Goal: Feedback & Contribution: Contribute content

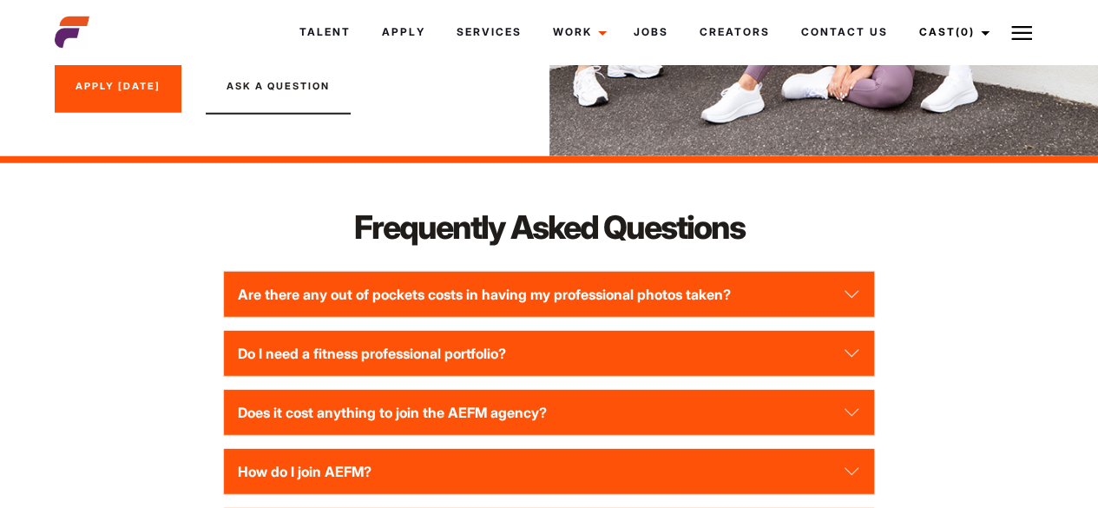
scroll to position [2310, 0]
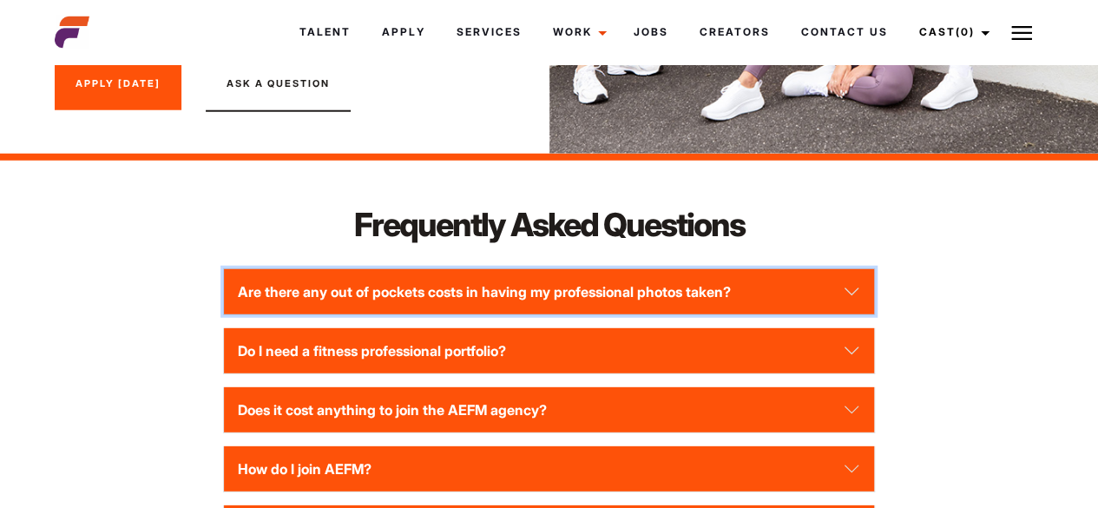
click at [449, 314] on button "Are there any out of pockets costs in having my professional photos taken?" at bounding box center [549, 291] width 651 height 45
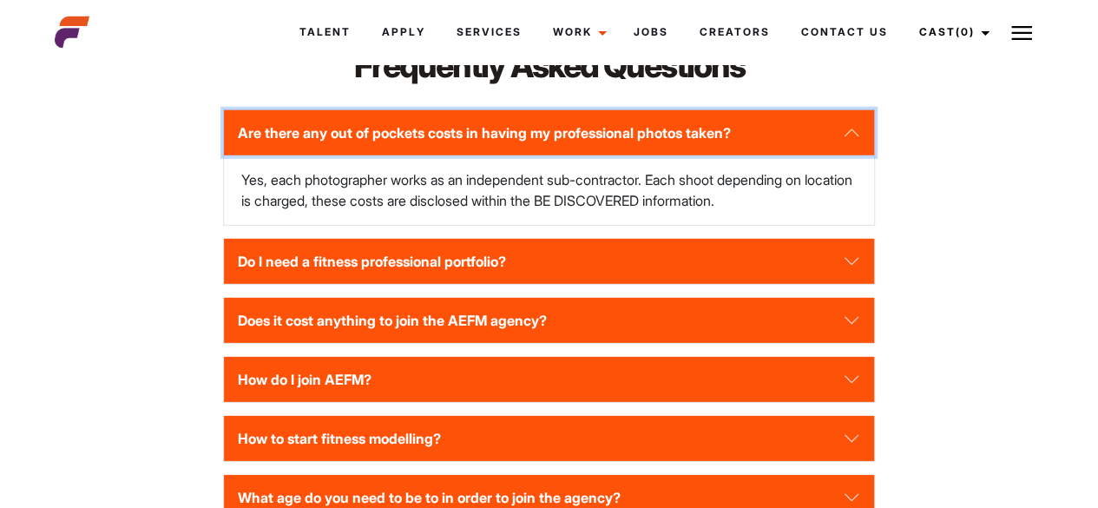
scroll to position [2469, 0]
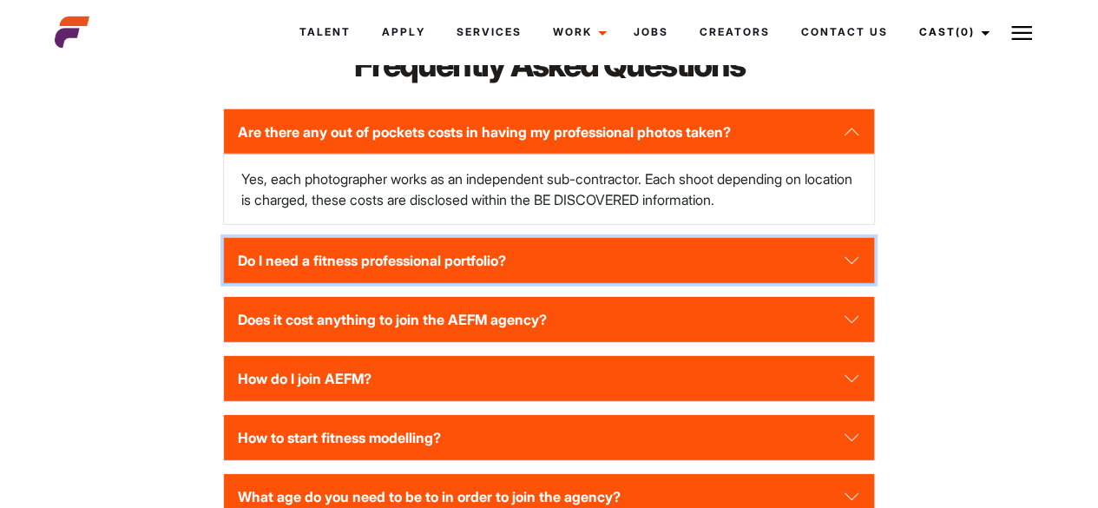
click at [454, 283] on button "Do I need a fitness professional portfolio?" at bounding box center [549, 260] width 651 height 45
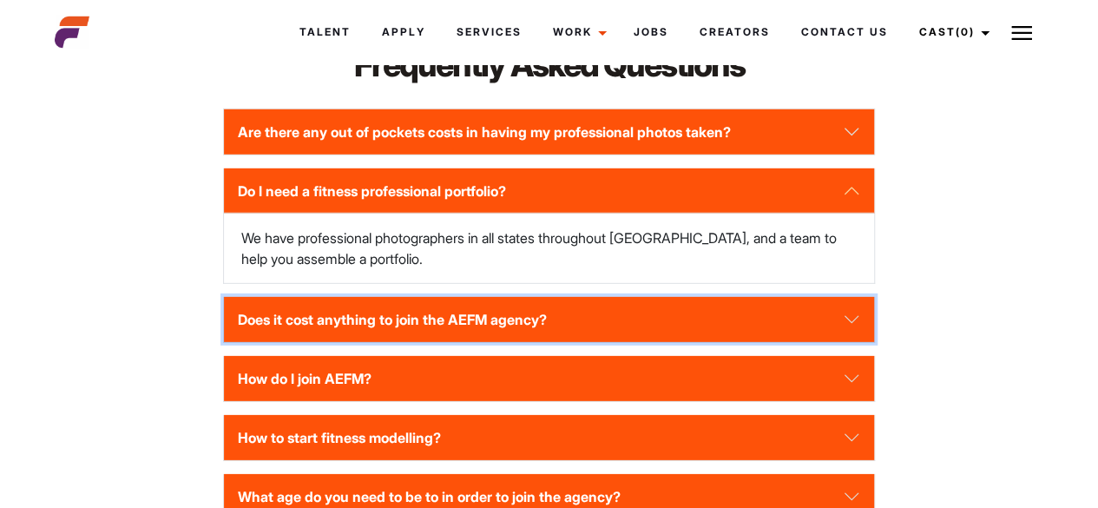
click at [462, 334] on button "Does it cost anything to join the AEFM agency?" at bounding box center [549, 319] width 651 height 45
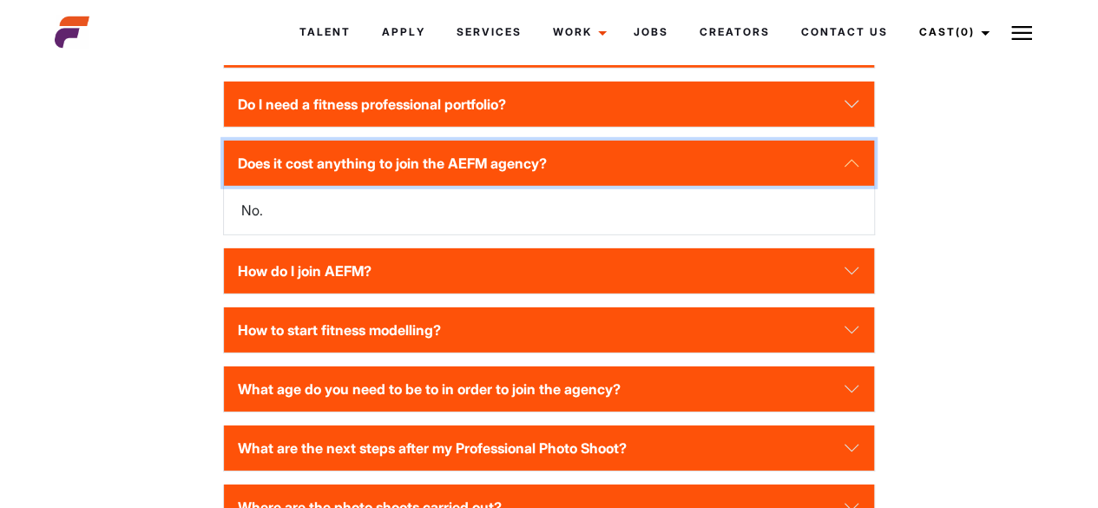
scroll to position [2572, 0]
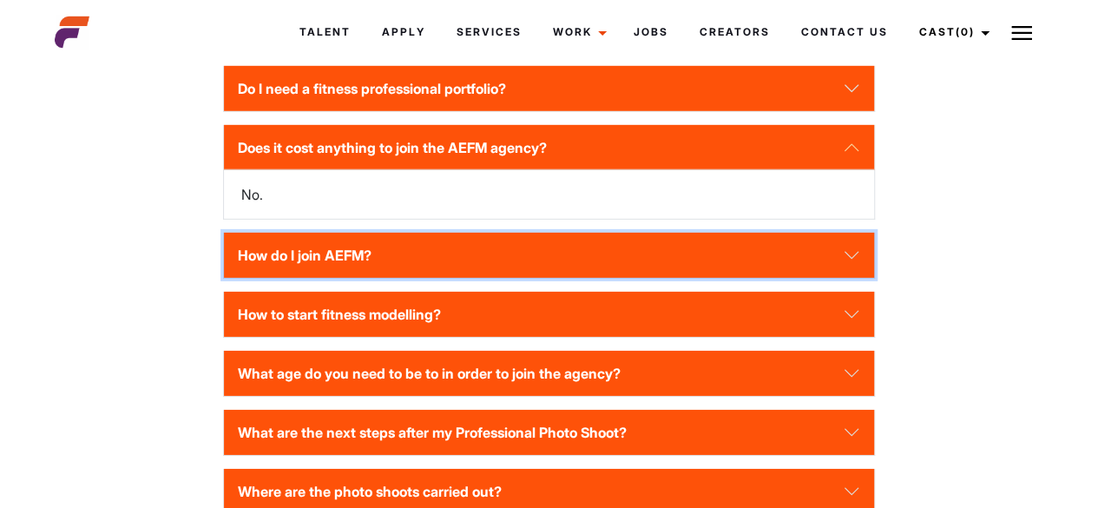
click at [438, 278] on button "How do I join AEFM?" at bounding box center [549, 255] width 651 height 45
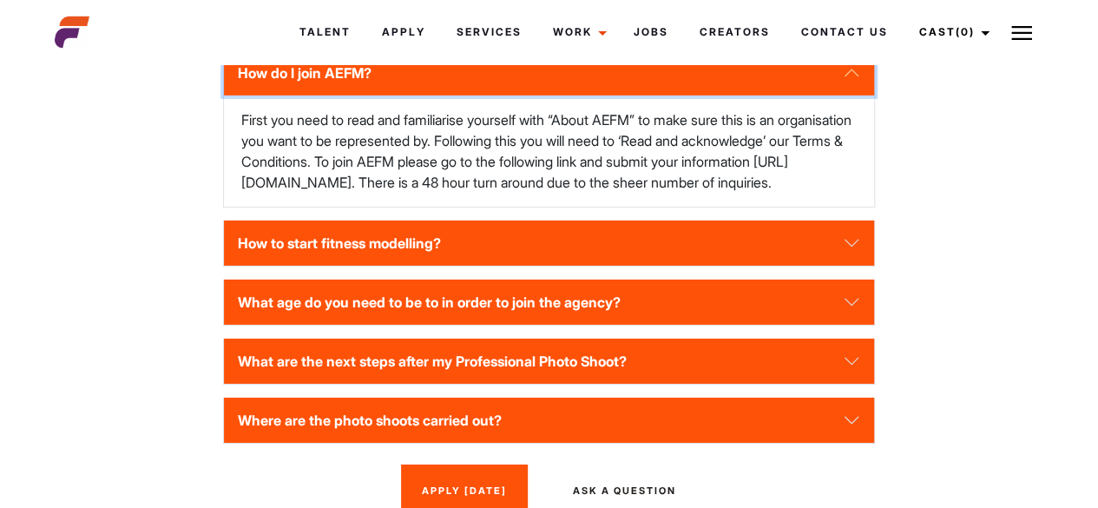
scroll to position [2712, 0]
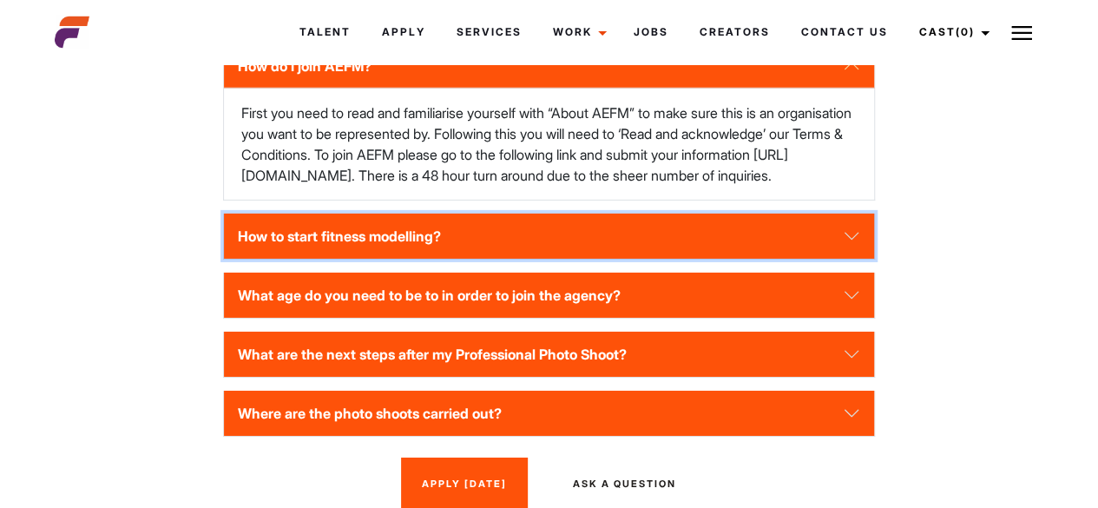
click at [451, 259] on button "How to start fitness modelling?" at bounding box center [549, 236] width 651 height 45
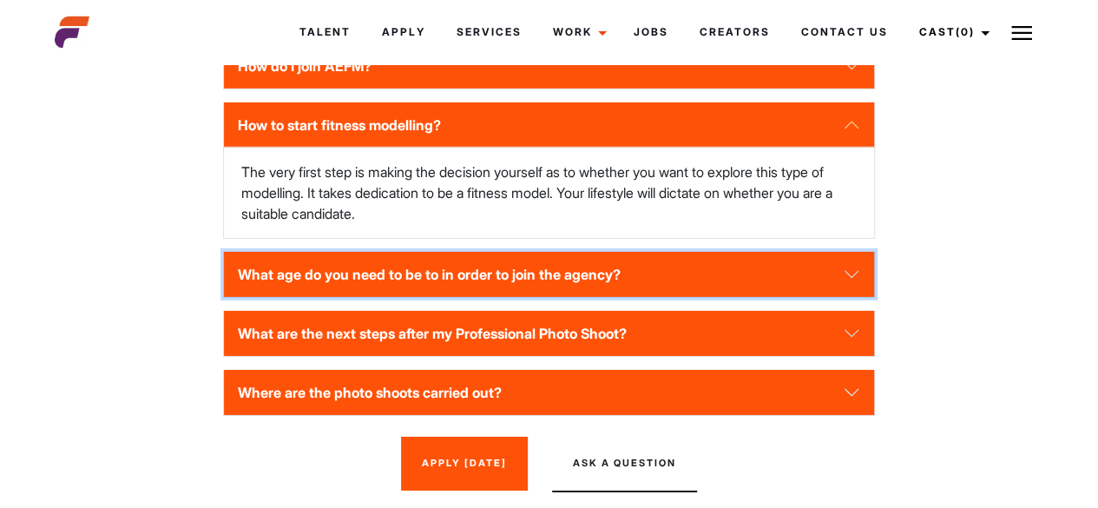
click at [462, 297] on button "What age do you need to be to in order to join the agency?" at bounding box center [549, 274] width 651 height 45
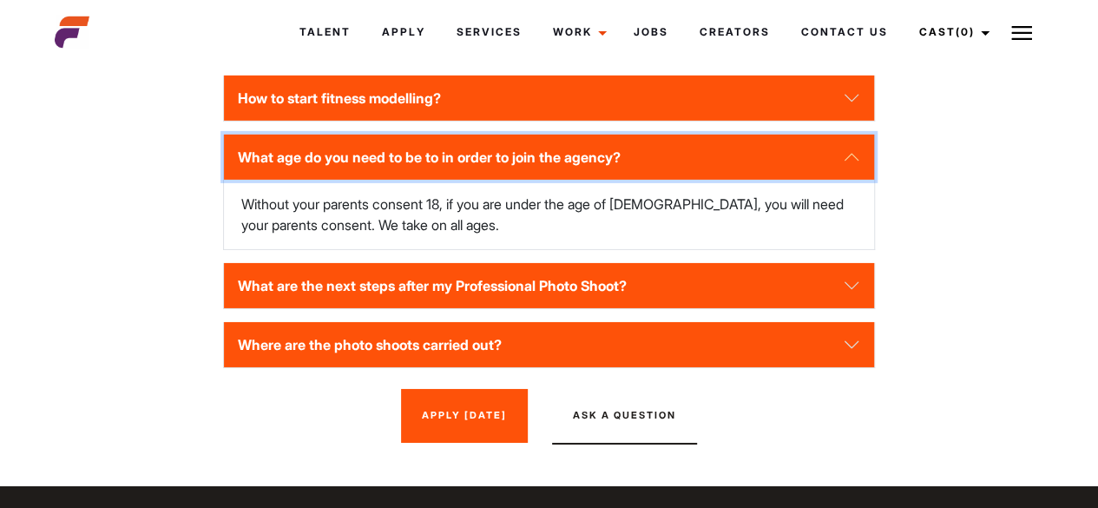
scroll to position [2740, 0]
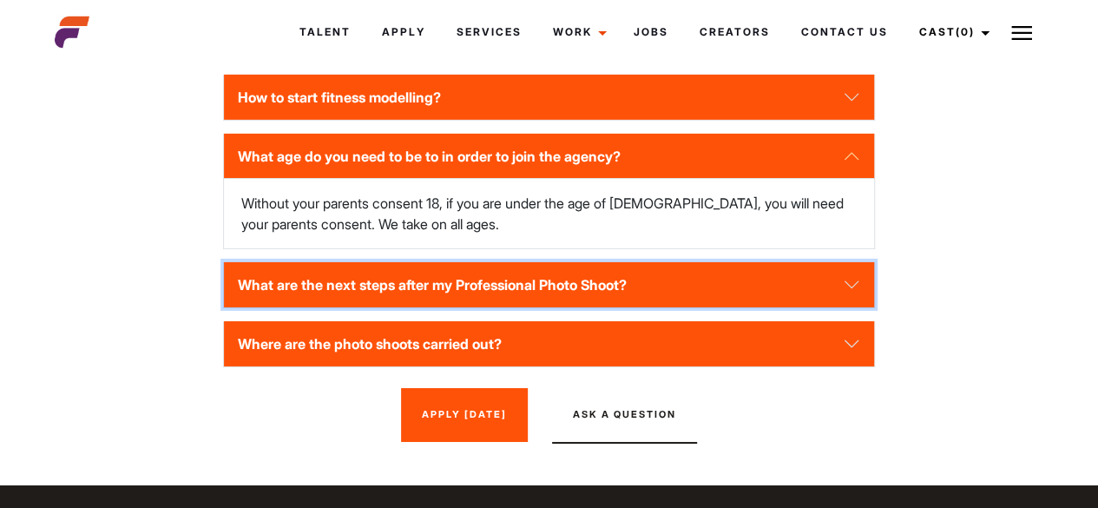
click at [460, 307] on button "What are the next steps after my Professional Photo Shoot?" at bounding box center [549, 284] width 651 height 45
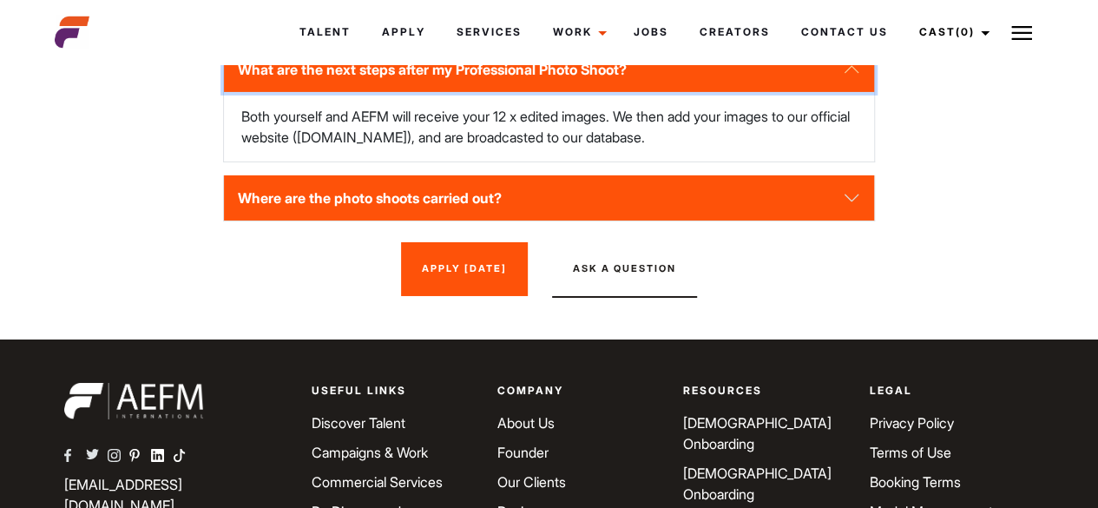
scroll to position [2884, 0]
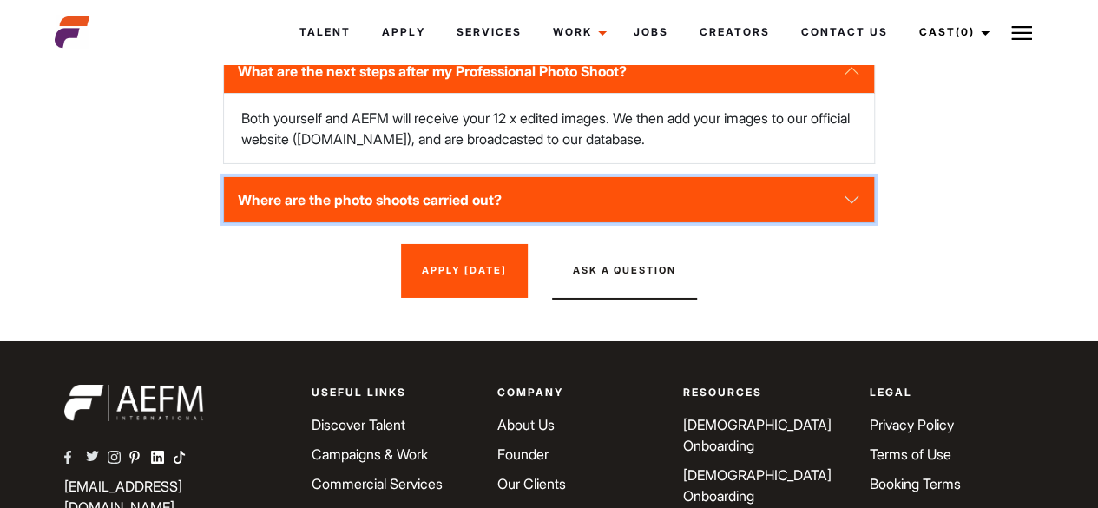
click at [453, 222] on button "Where are the photo shoots carried out?" at bounding box center [549, 199] width 651 height 45
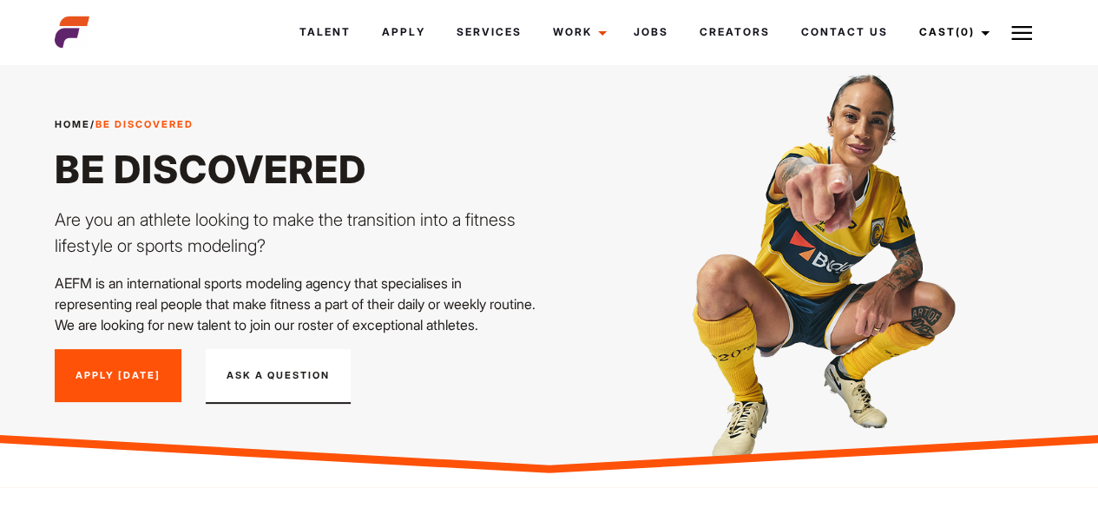
scroll to position [0, 0]
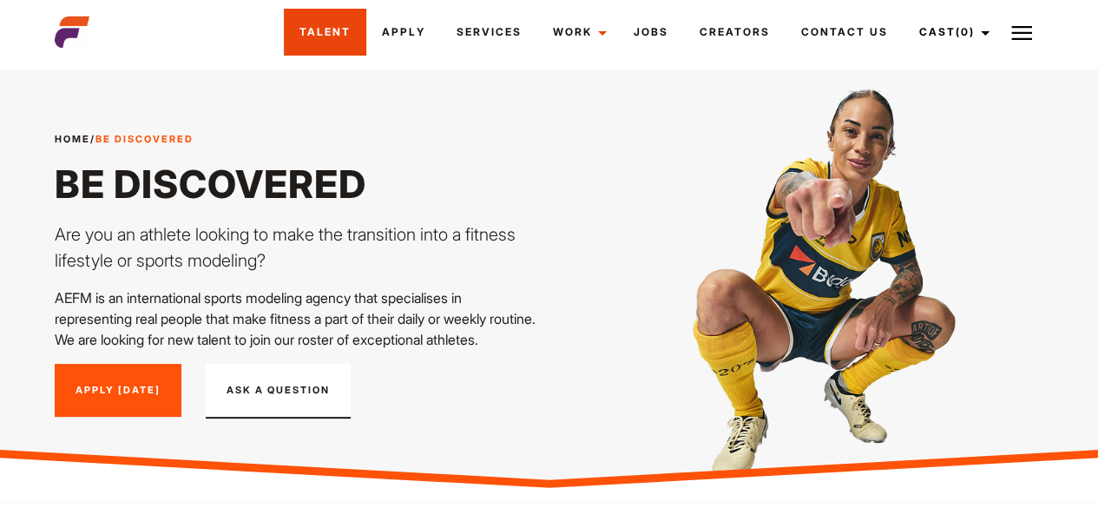
click at [326, 37] on link "Talent" at bounding box center [325, 32] width 82 height 47
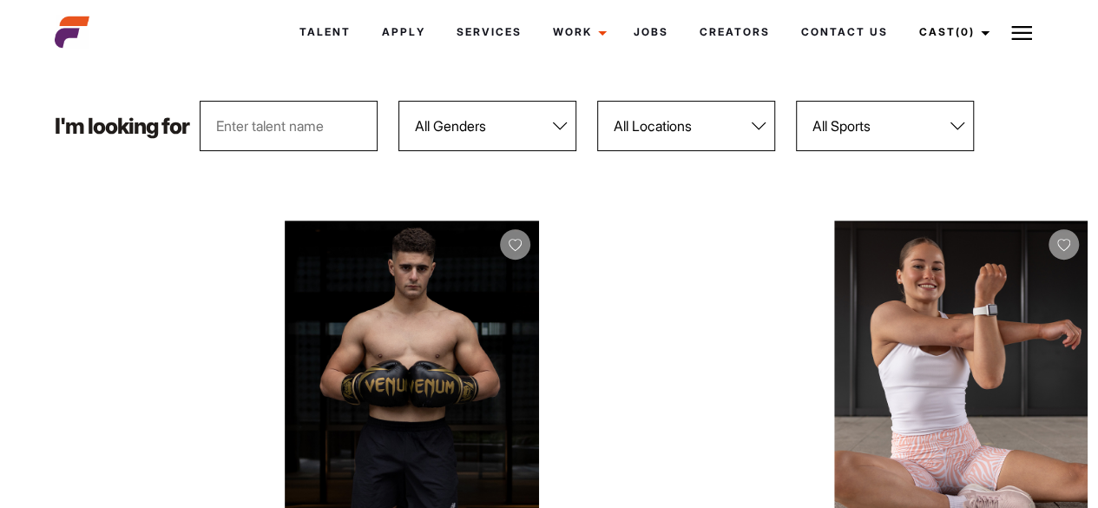
scroll to position [194, 0]
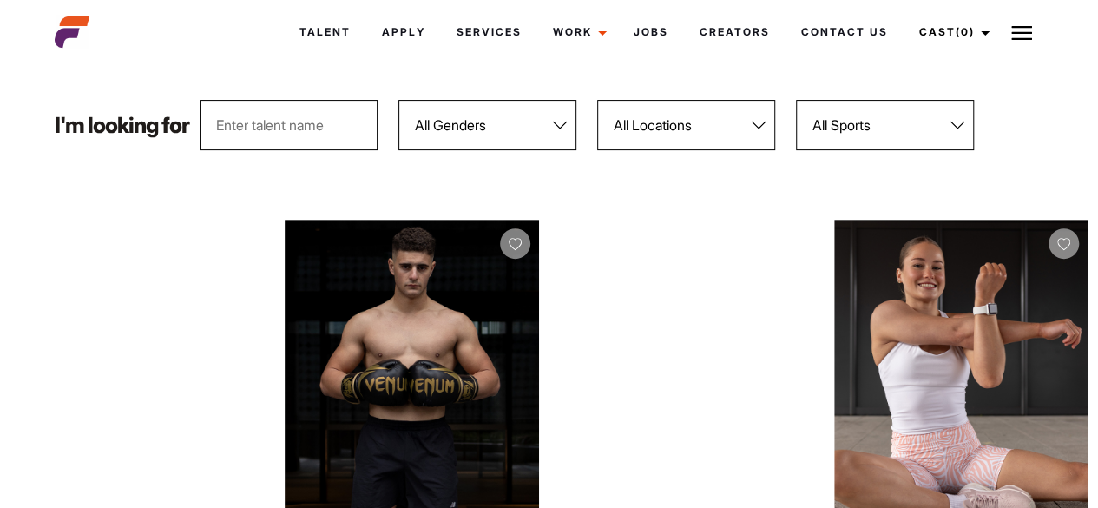
click at [347, 134] on input "text" at bounding box center [289, 125] width 178 height 50
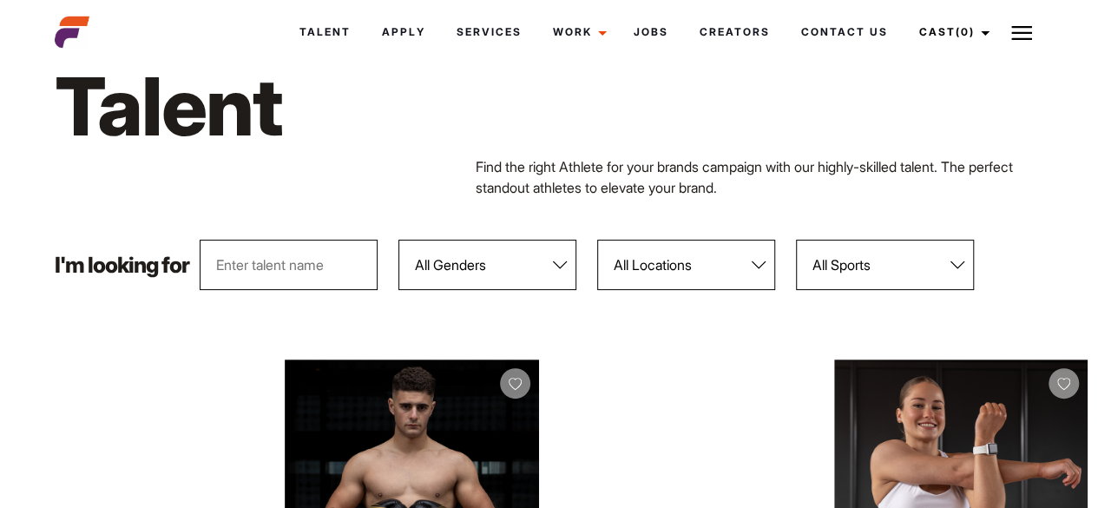
scroll to position [0, 0]
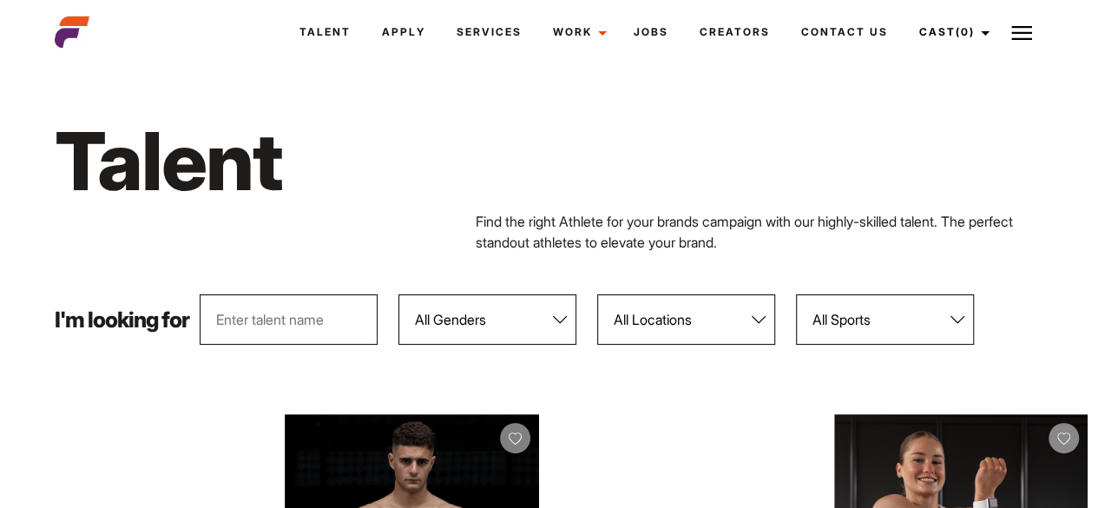
click at [623, 313] on select "All Locations Adelaide Brisbane Darwin Gold Coast Melbourne Perth Sunshine Coas…" at bounding box center [686, 319] width 178 height 50
click at [855, 333] on select "All Sports 100 Meter Butterfly Acrobatics Aerial awareness Aerobics AFL Aflw Am…" at bounding box center [885, 319] width 178 height 50
select select "577"
click at [797, 294] on select "All Sports 100 Meter Butterfly Acrobatics Aerial awareness Aerobics AFL Aflw Am…" at bounding box center [885, 319] width 178 height 50
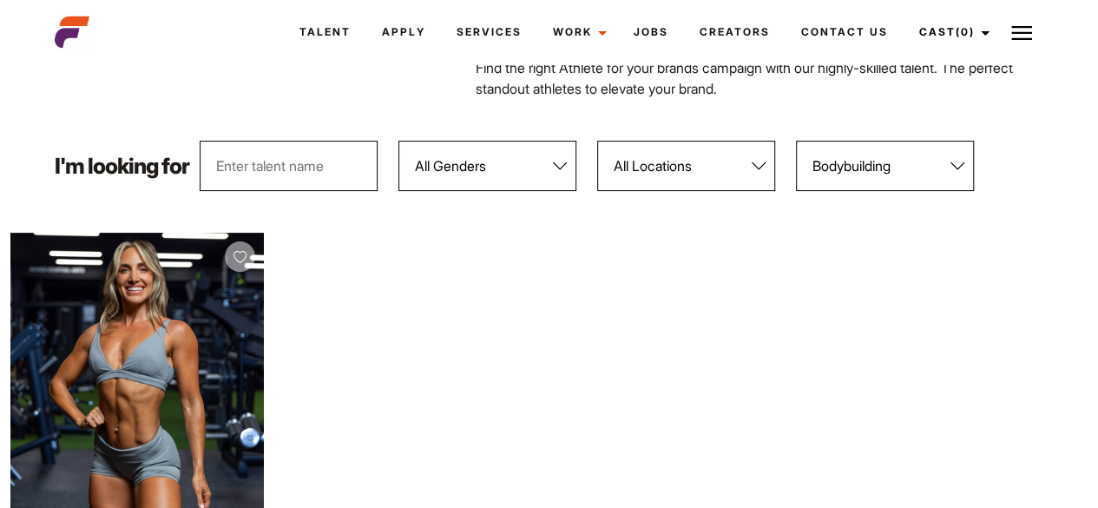
scroll to position [177, 0]
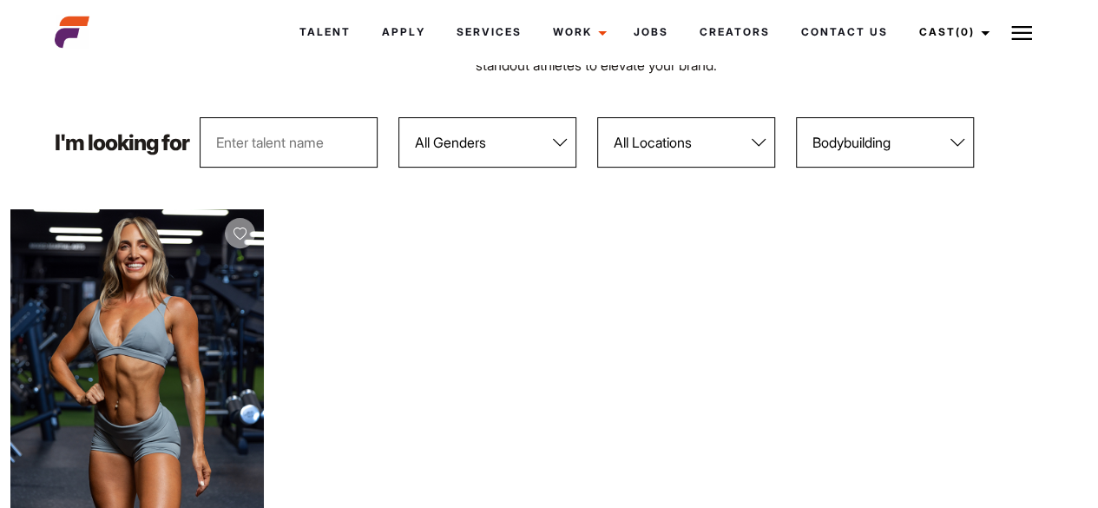
click at [467, 151] on select "All Genders Female Male" at bounding box center [488, 142] width 178 height 50
select select "103"
click at [399, 117] on select "All Genders Female Male" at bounding box center [488, 142] width 178 height 50
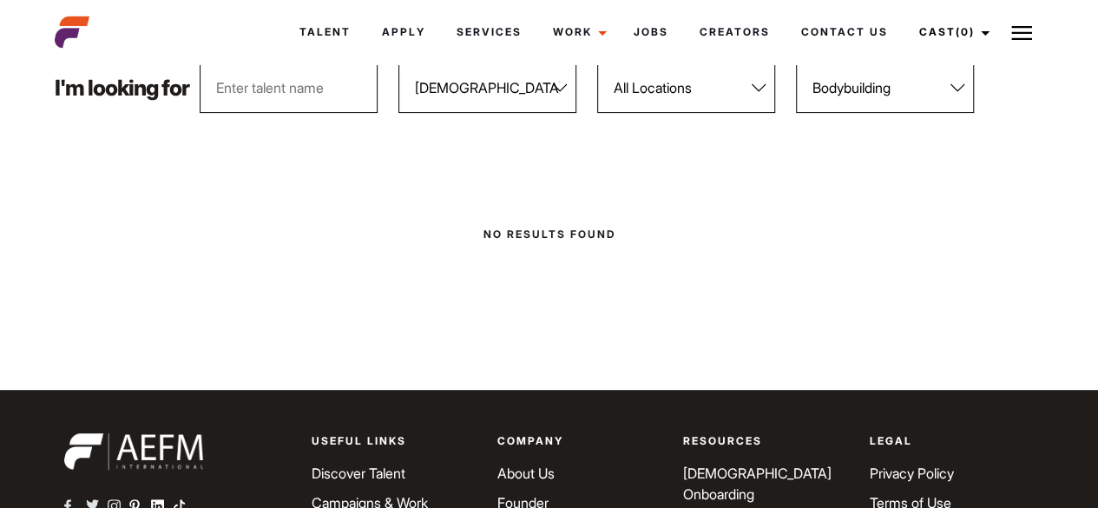
scroll to position [233, 0]
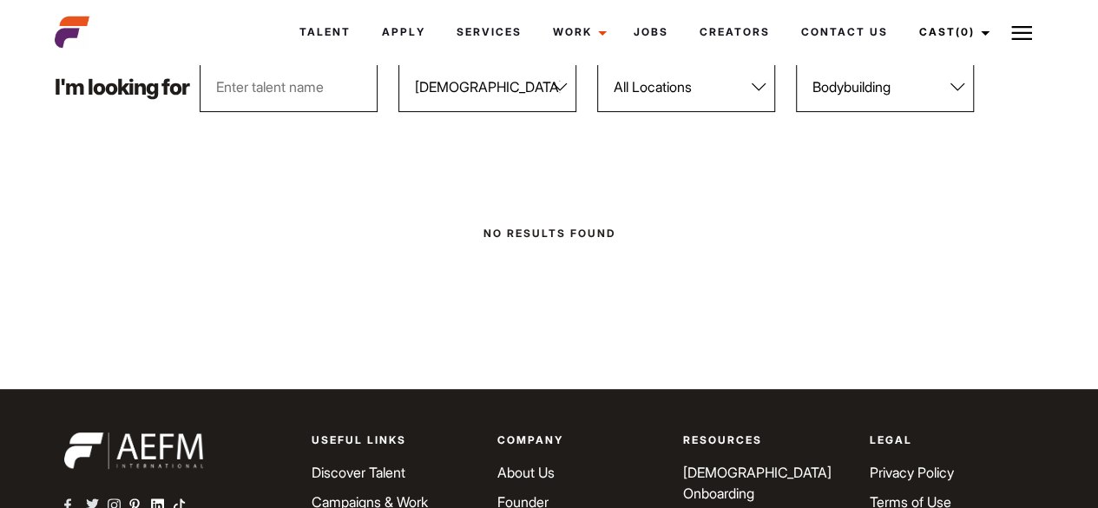
click at [654, 86] on select "All Locations Adelaide Brisbane Darwin Gold Coast Melbourne Perth Sunshine Coas…" at bounding box center [686, 87] width 178 height 50
click at [276, 89] on input "text" at bounding box center [289, 87] width 178 height 50
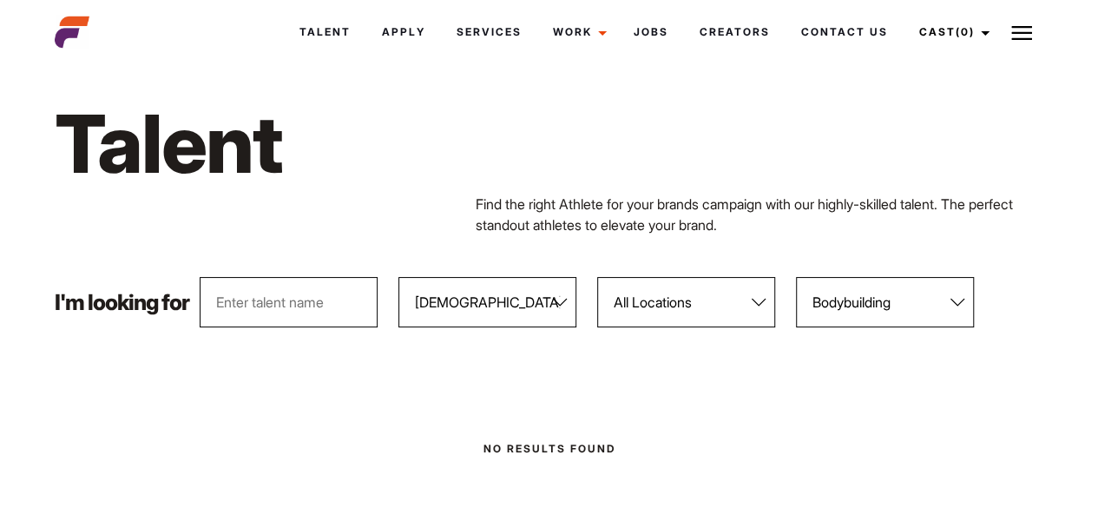
scroll to position [0, 0]
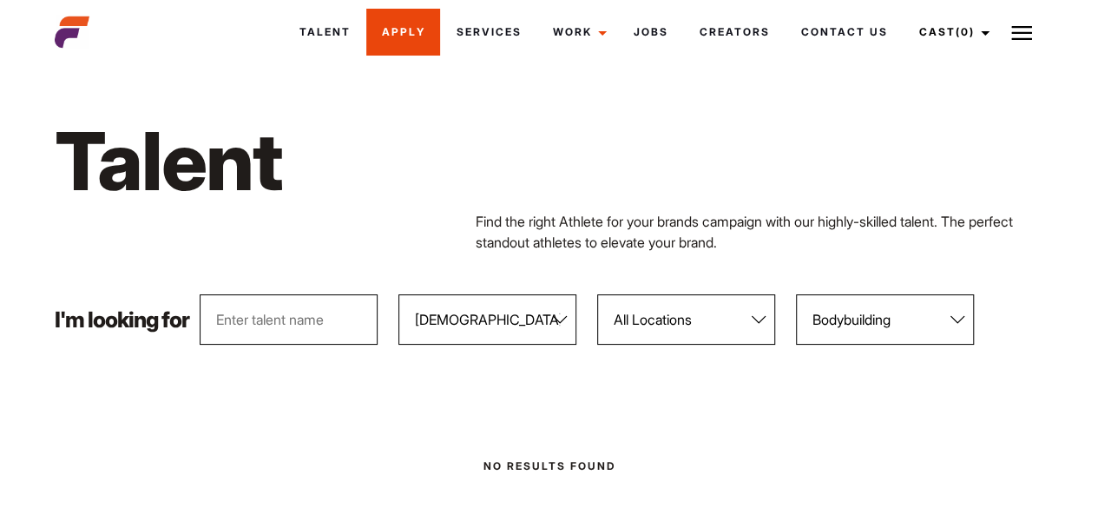
click at [387, 24] on link "Apply" at bounding box center [403, 32] width 74 height 47
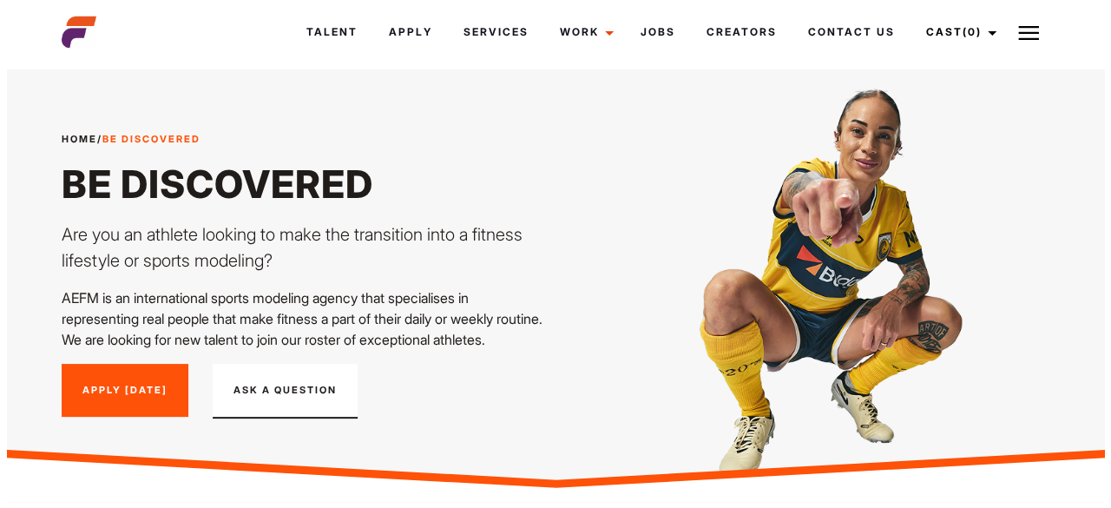
scroll to position [133, 0]
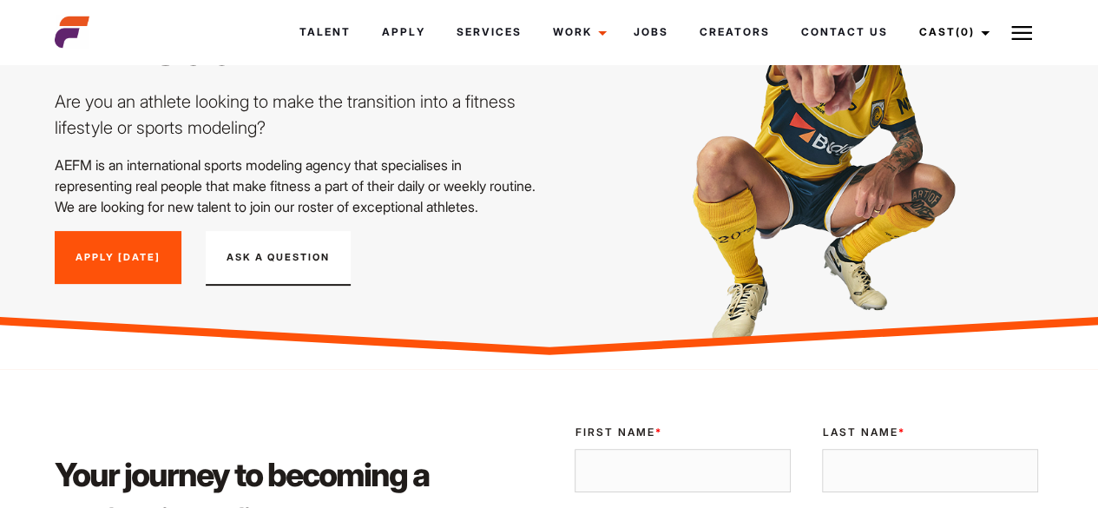
click at [294, 287] on button "Ask A Question" at bounding box center [278, 259] width 145 height 56
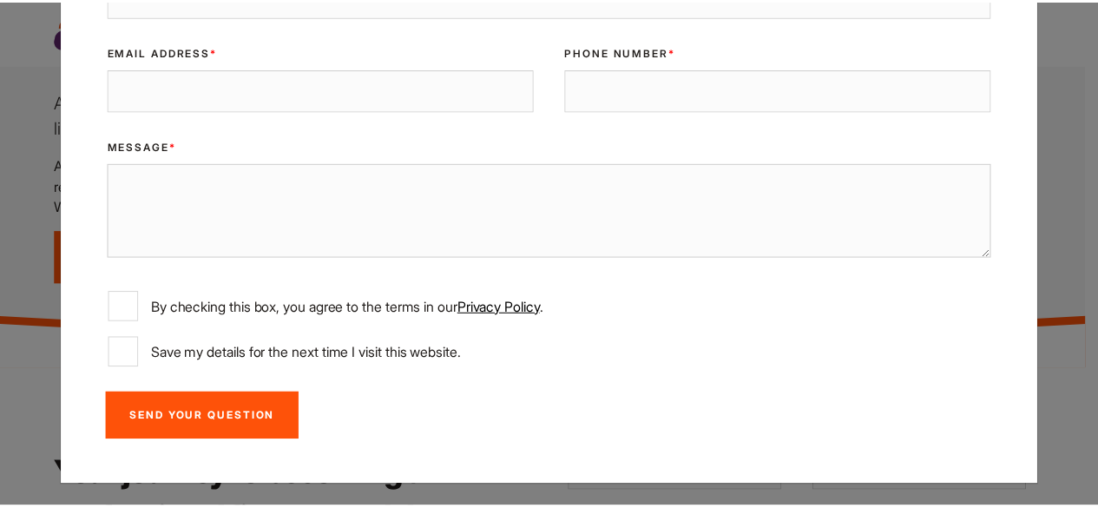
scroll to position [0, 0]
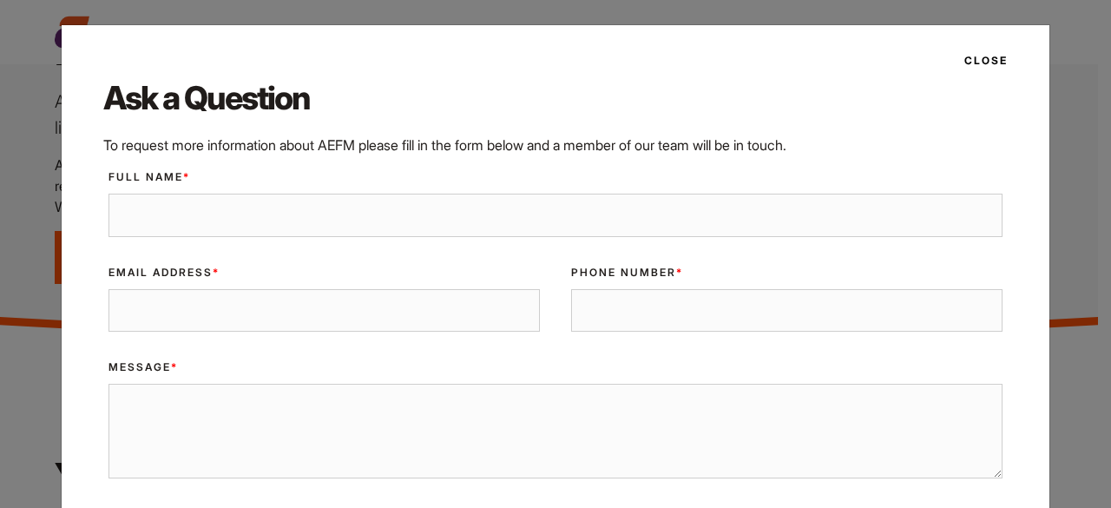
click at [999, 70] on button "Close" at bounding box center [981, 61] width 54 height 30
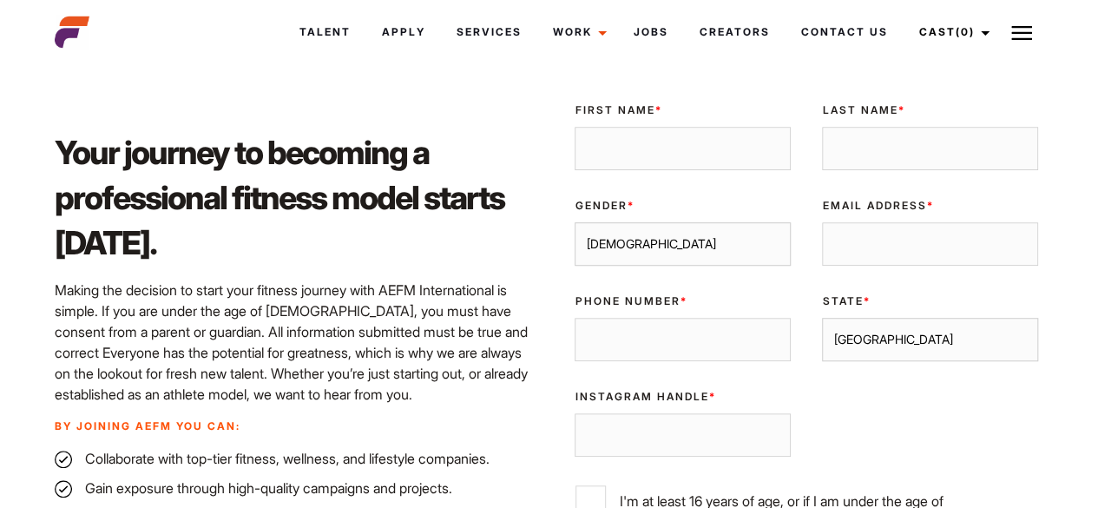
scroll to position [487, 0]
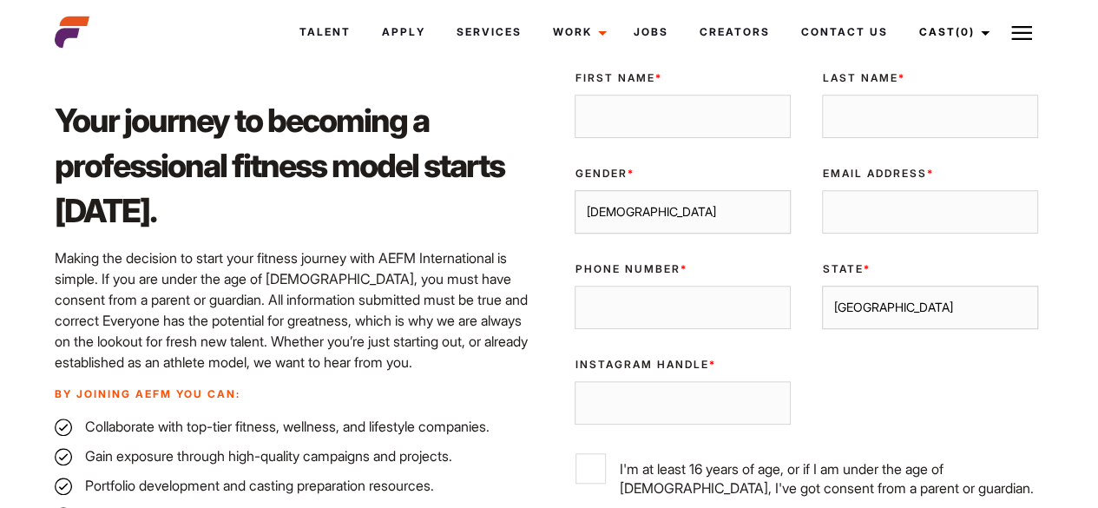
click at [660, 138] on input "First Name *" at bounding box center [683, 116] width 216 height 43
type input "Yunish"
type input "Basnet"
type input "0404703148"
click at [830, 227] on input "Email Address *" at bounding box center [930, 211] width 216 height 43
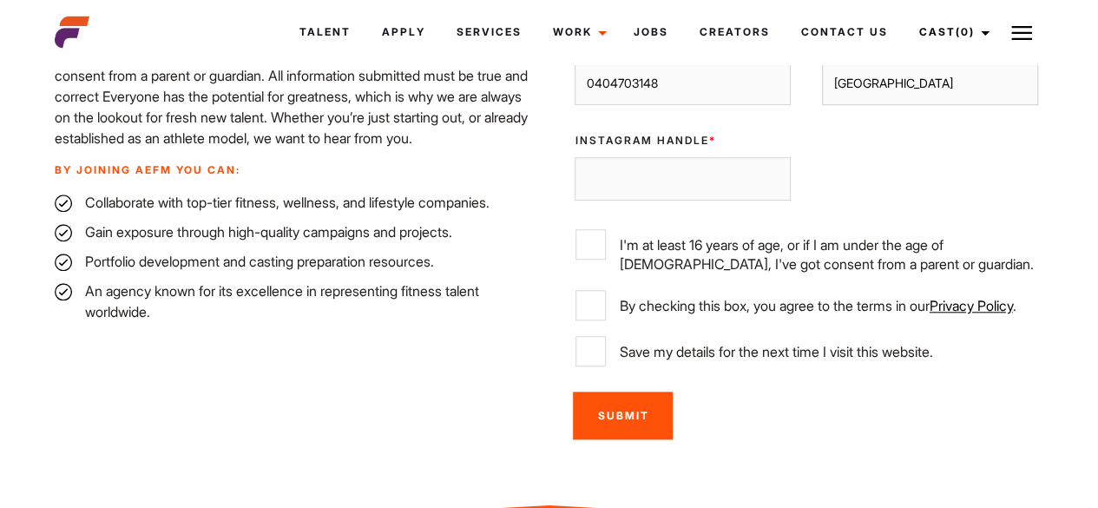
scroll to position [714, 0]
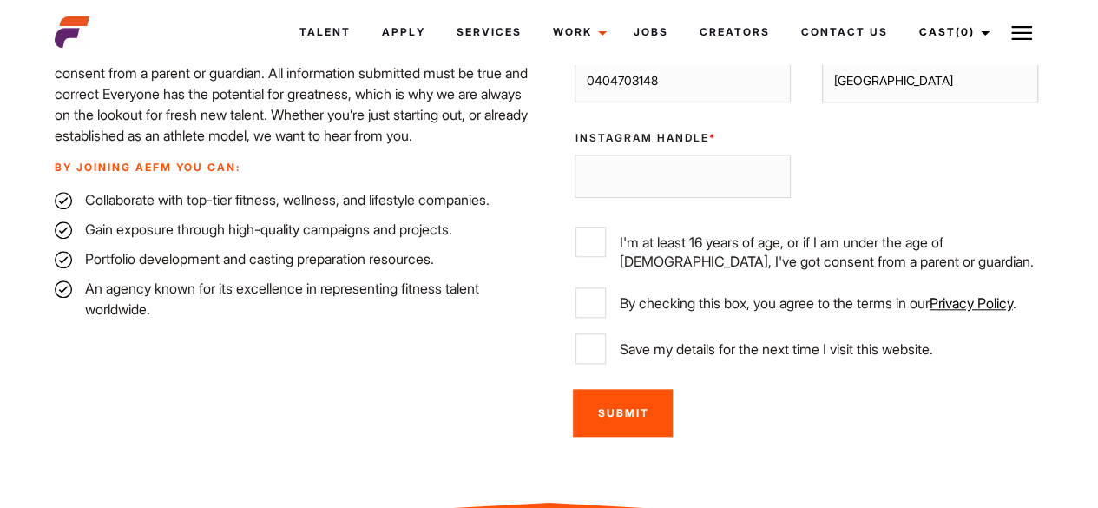
type input "yunishb44@gmail.com"
click at [603, 257] on input "I'm at least 16 years of age, or if I am under the age of 18, I've got consent …" at bounding box center [591, 242] width 30 height 30
checkbox input "true"
click at [594, 315] on input "By checking this box, you agree to the terms in our Privacy Policy ." at bounding box center [591, 302] width 30 height 30
checkbox input "true"
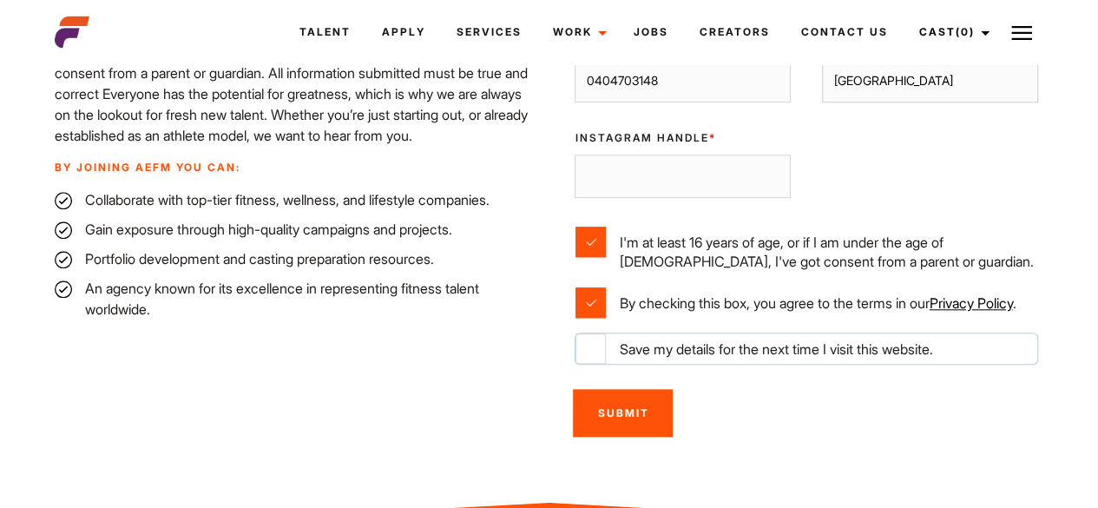
click at [590, 364] on input "Save my details for the next time I visit this website." at bounding box center [591, 348] width 30 height 30
checkbox input "true"
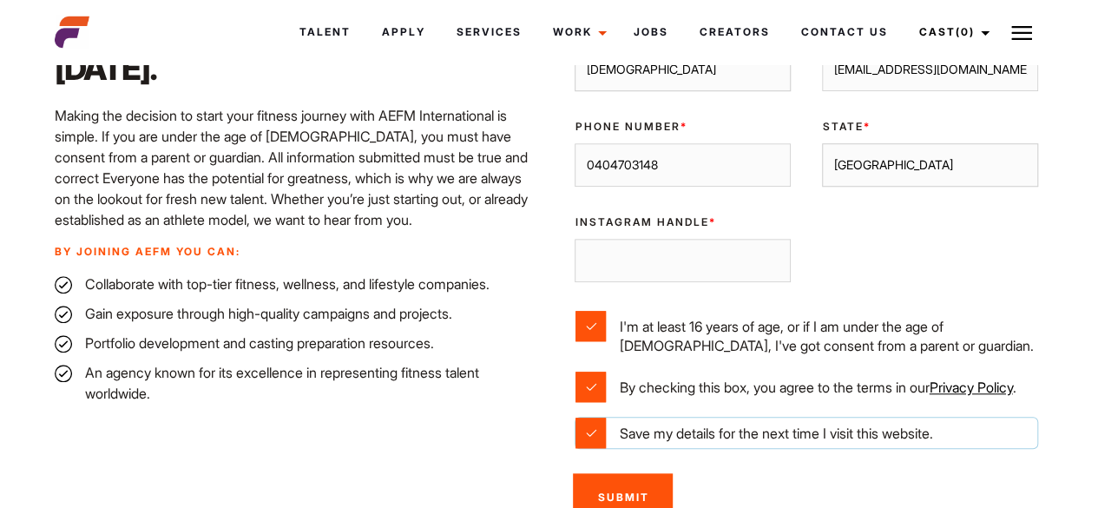
scroll to position [631, 0]
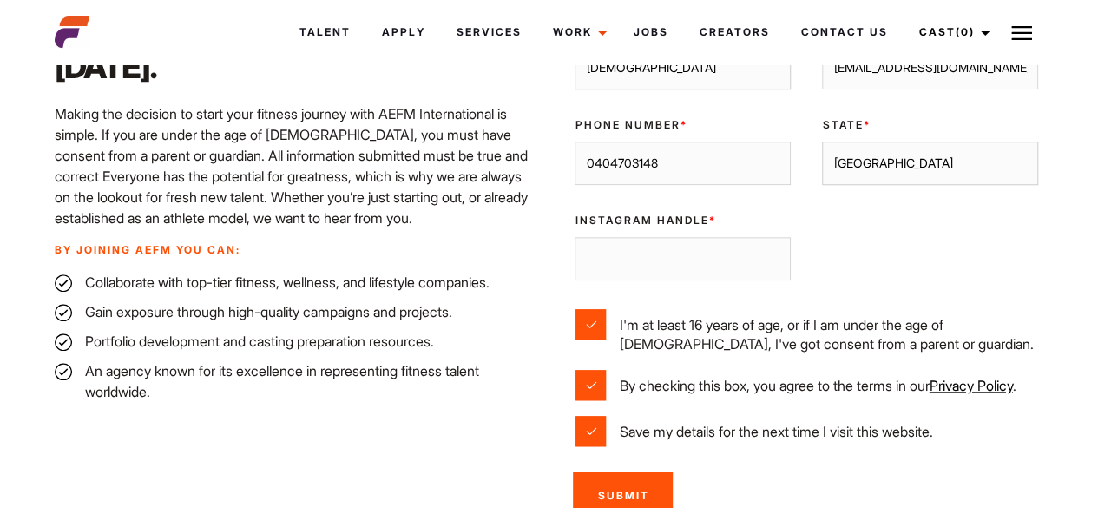
click at [715, 280] on input "Instagram Handle *" at bounding box center [683, 258] width 216 height 43
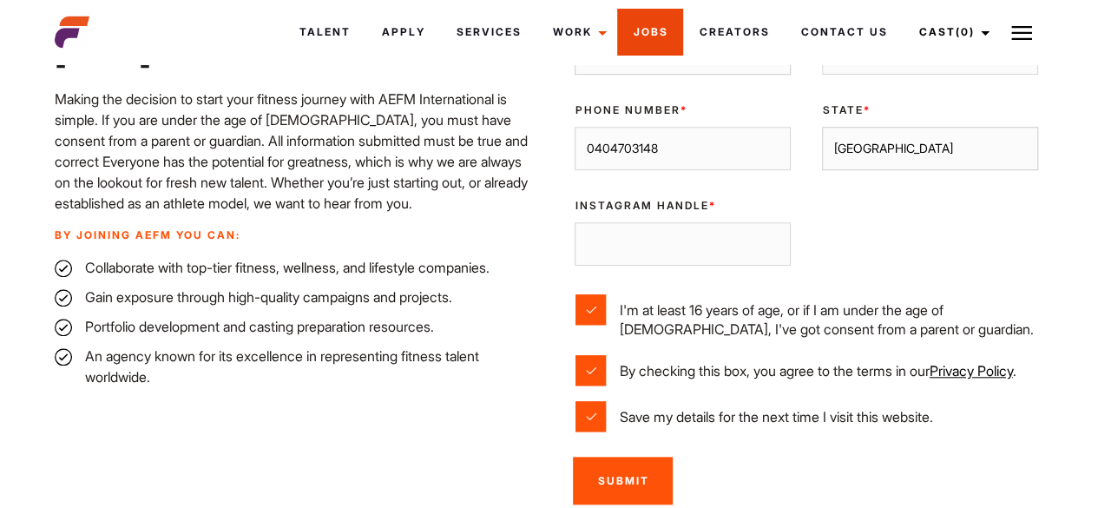
click at [671, 16] on link "Jobs" at bounding box center [650, 32] width 66 height 47
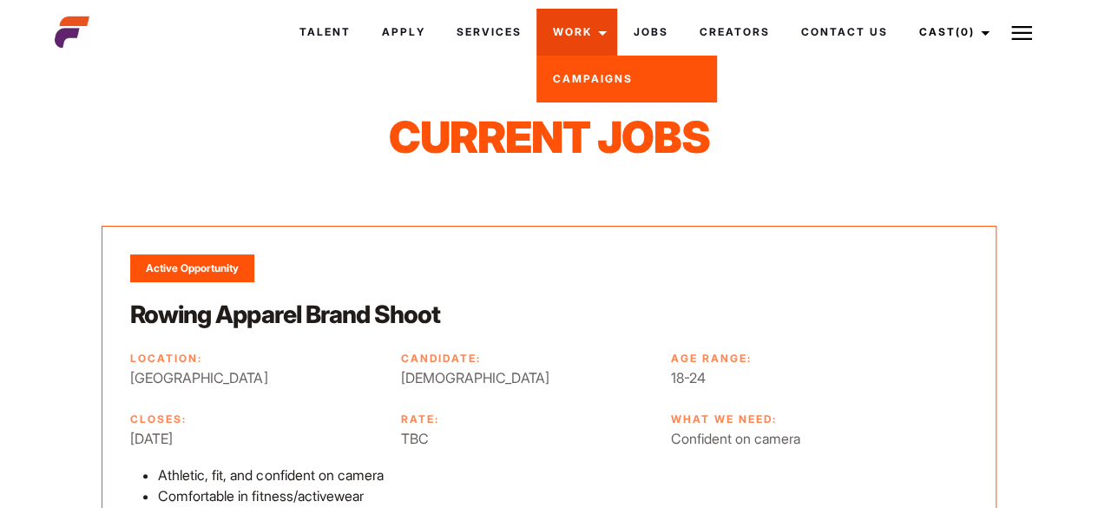
click at [557, 42] on link "Work" at bounding box center [577, 32] width 81 height 47
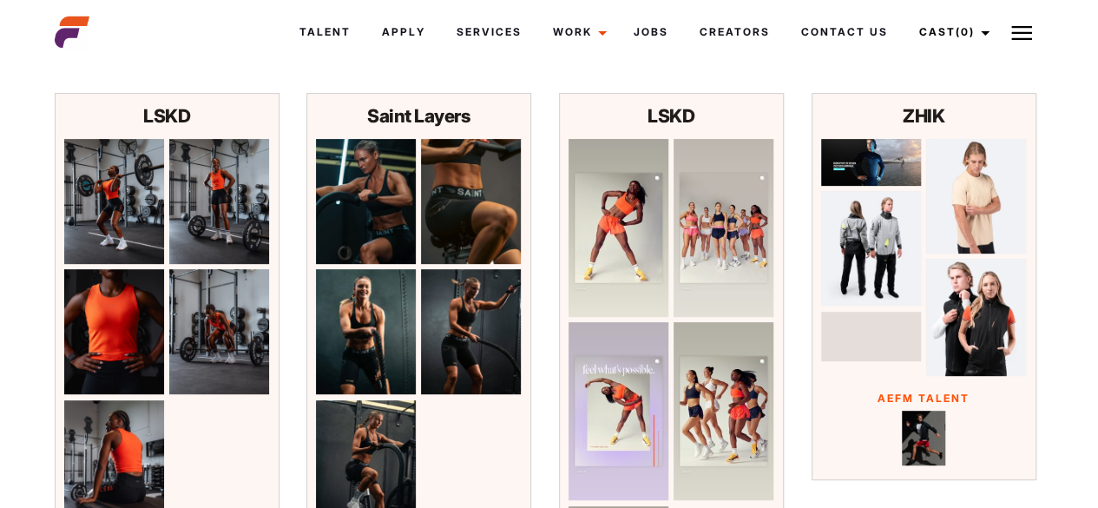
scroll to position [279, 0]
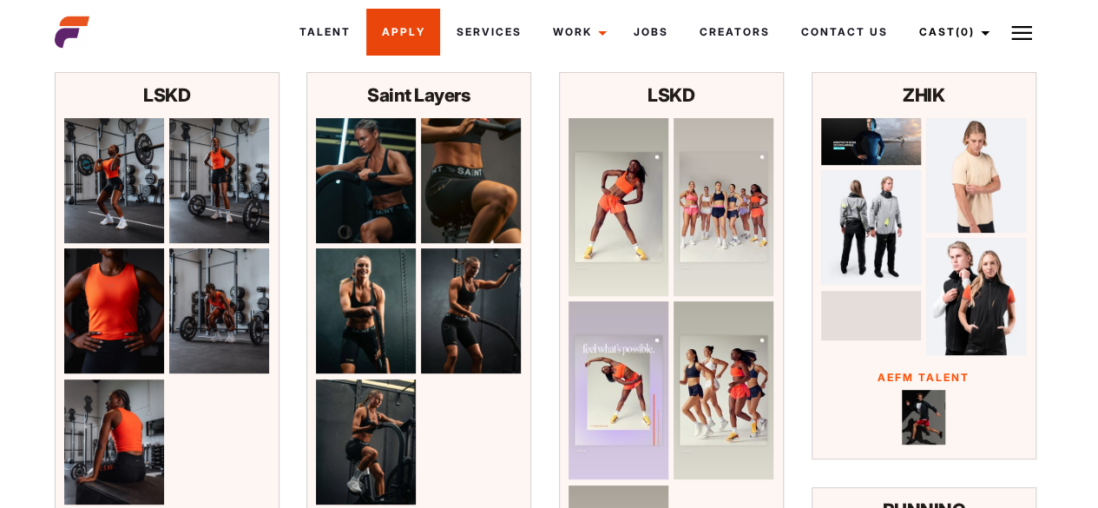
click at [401, 36] on link "Apply" at bounding box center [403, 32] width 74 height 47
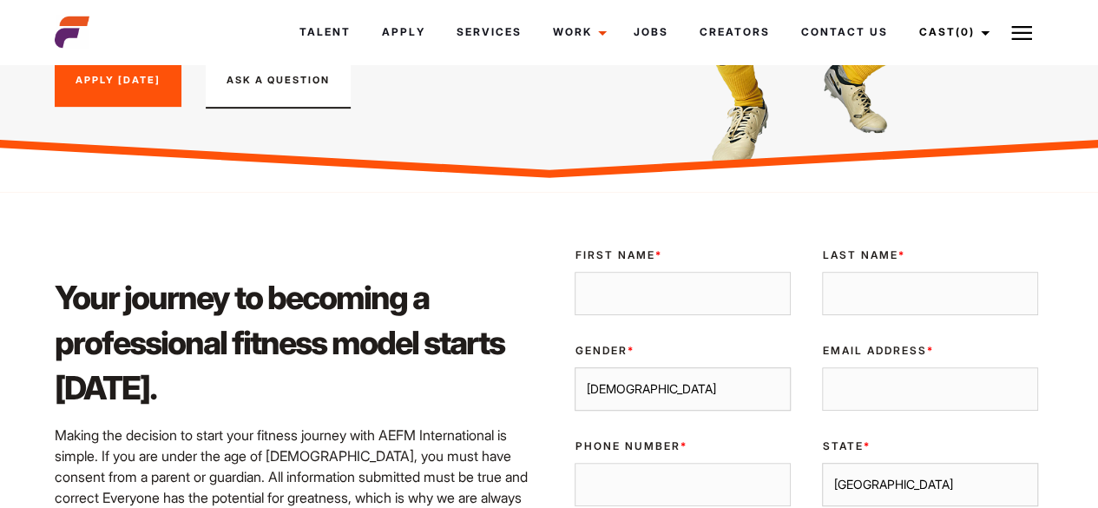
scroll to position [311, 0]
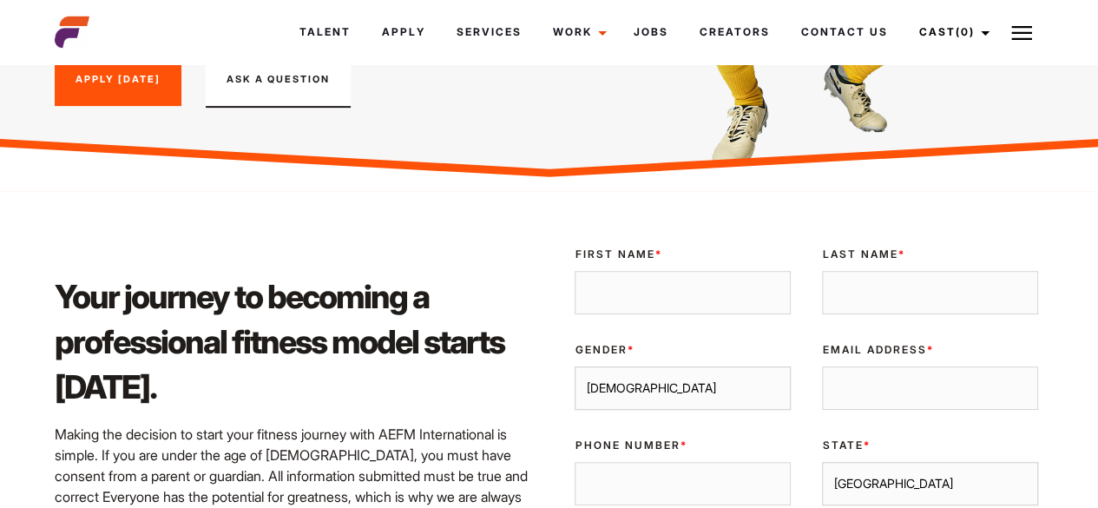
click at [613, 312] on input "First Name *" at bounding box center [683, 292] width 216 height 43
type input "[PERSON_NAME]"
type input "0404703148"
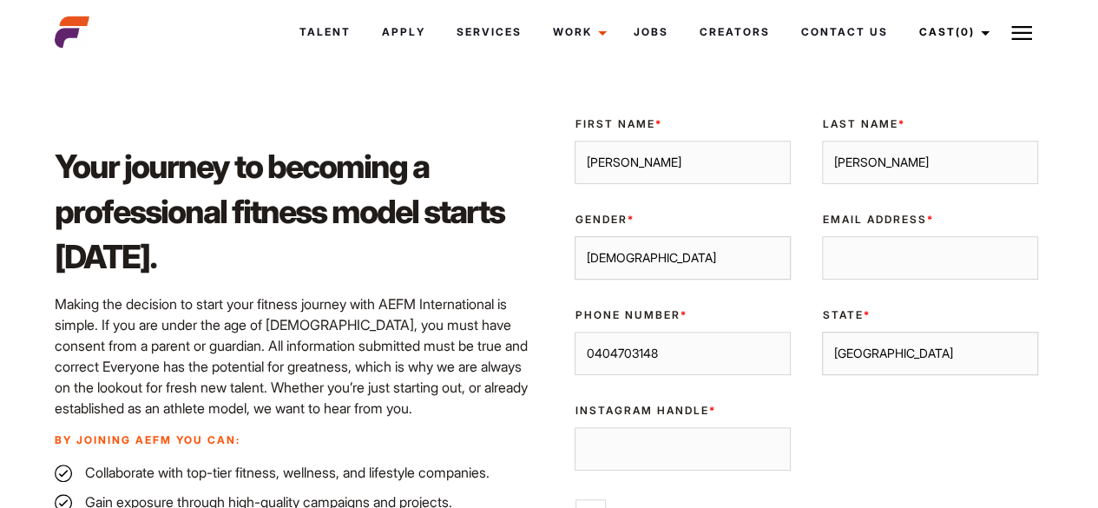
scroll to position [443, 0]
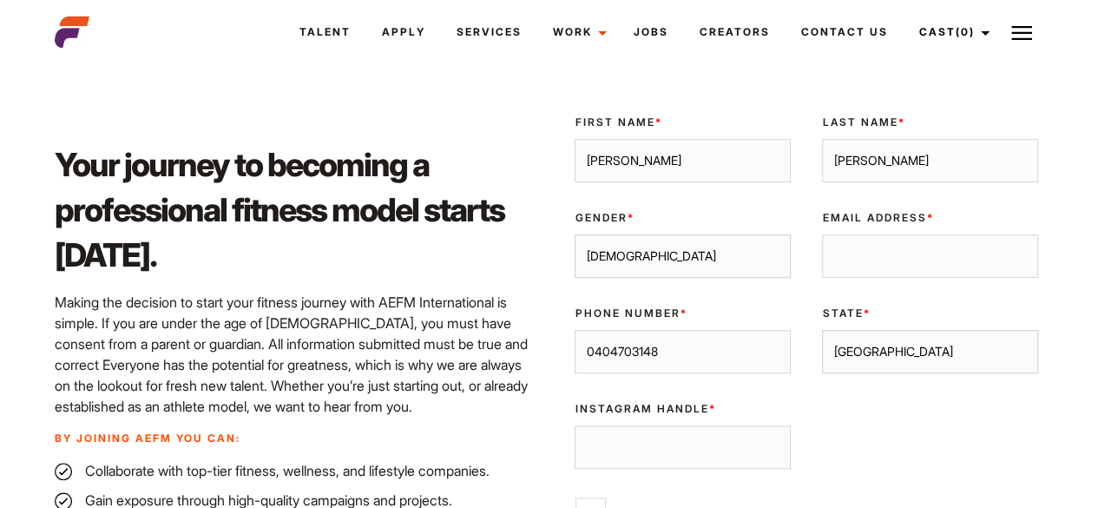
click at [866, 265] on input "Email Address *" at bounding box center [930, 255] width 216 height 43
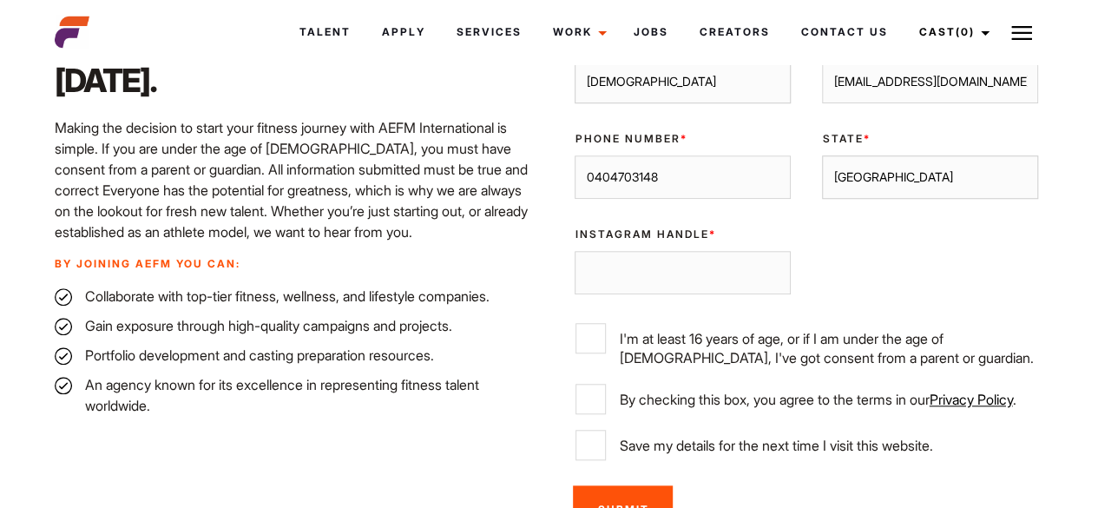
scroll to position [618, 0]
type input "[EMAIL_ADDRESS][DOMAIN_NAME]"
click at [693, 285] on input "Instagram Handle *" at bounding box center [683, 271] width 216 height 43
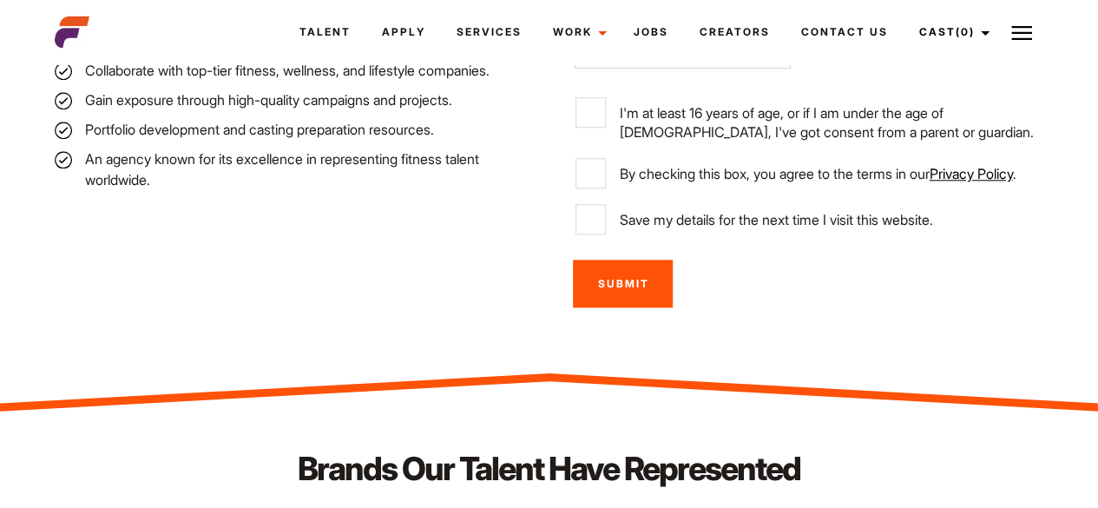
type input "yunish02w"
click at [596, 234] on input "Save my details for the next time I visit this website." at bounding box center [591, 219] width 30 height 30
checkbox input "true"
click at [597, 188] on input "By checking this box, you agree to the terms in our Privacy Policy ." at bounding box center [591, 173] width 30 height 30
checkbox input "true"
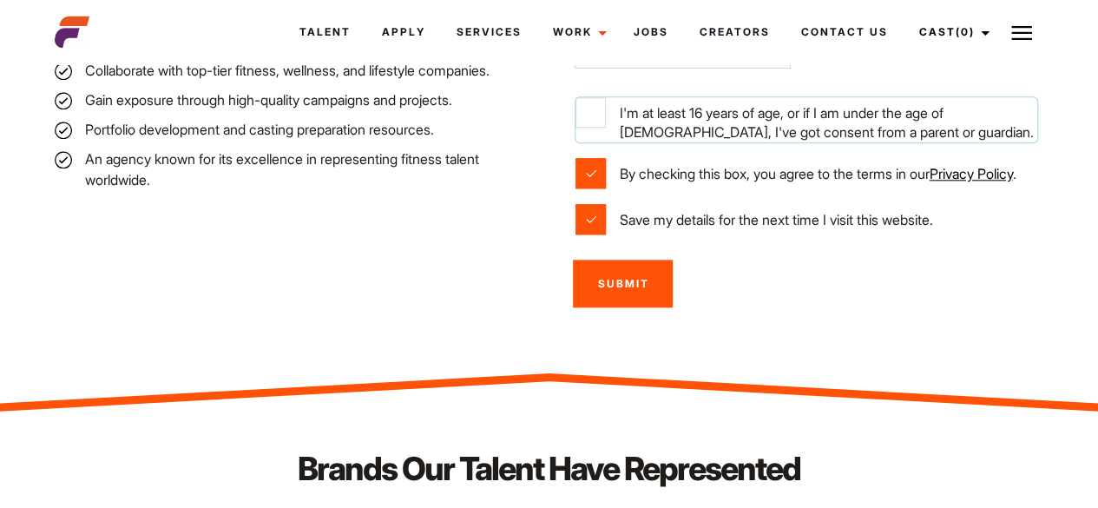
click at [585, 128] on input "I'm at least 16 years of age, or if I am under the age of 18, I've got consent …" at bounding box center [591, 112] width 30 height 30
checkbox input "true"
click at [601, 307] on input "Submit" at bounding box center [623, 284] width 100 height 48
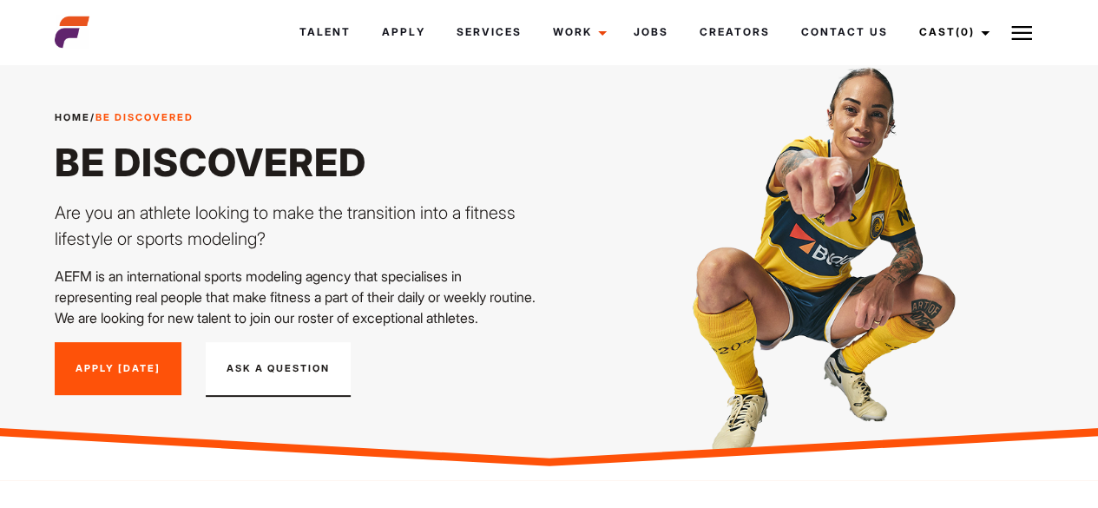
scroll to position [0, 0]
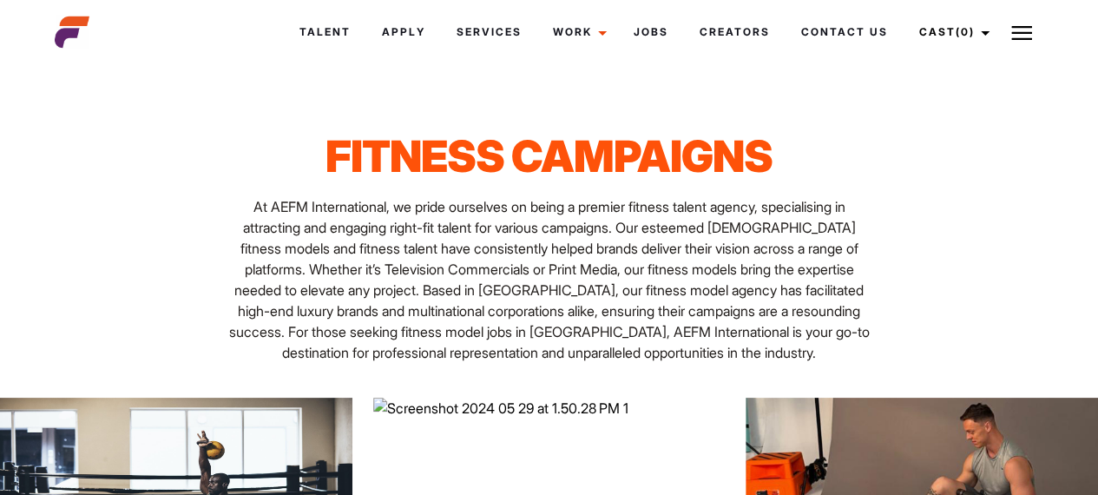
click at [601, 332] on p "At AEFM International, we pride ourselves on being a premier fitness talent age…" at bounding box center [549, 279] width 653 height 167
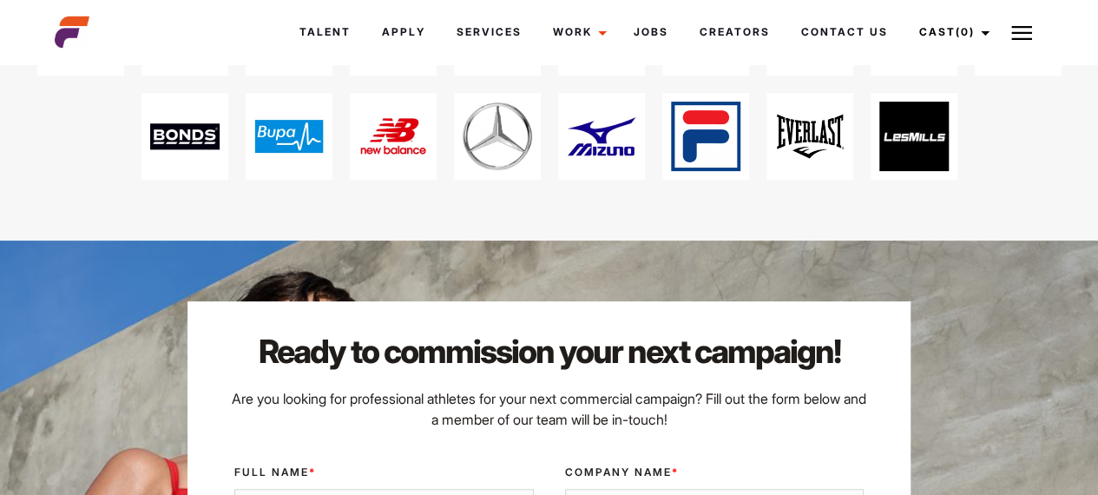
scroll to position [3444, 0]
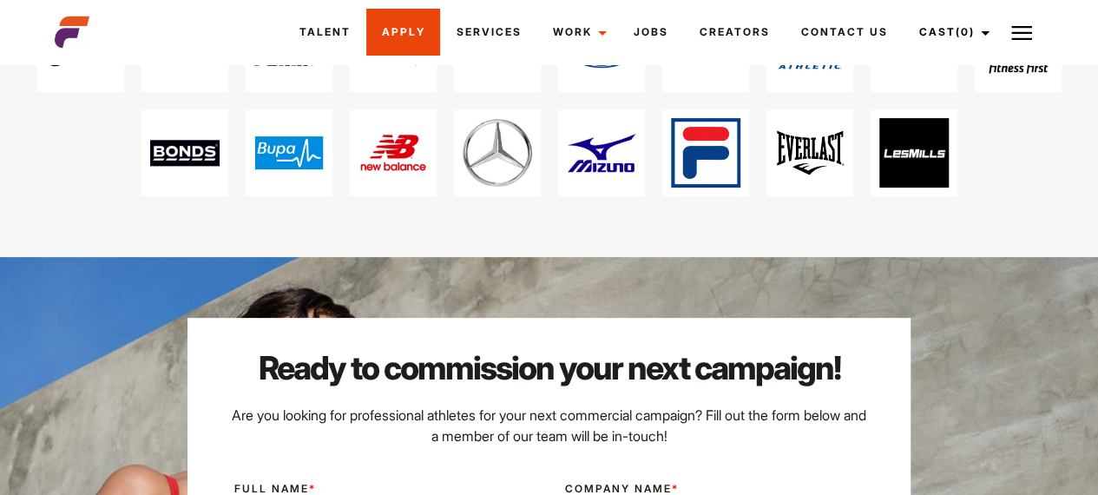
click at [377, 37] on link "Apply" at bounding box center [403, 32] width 74 height 47
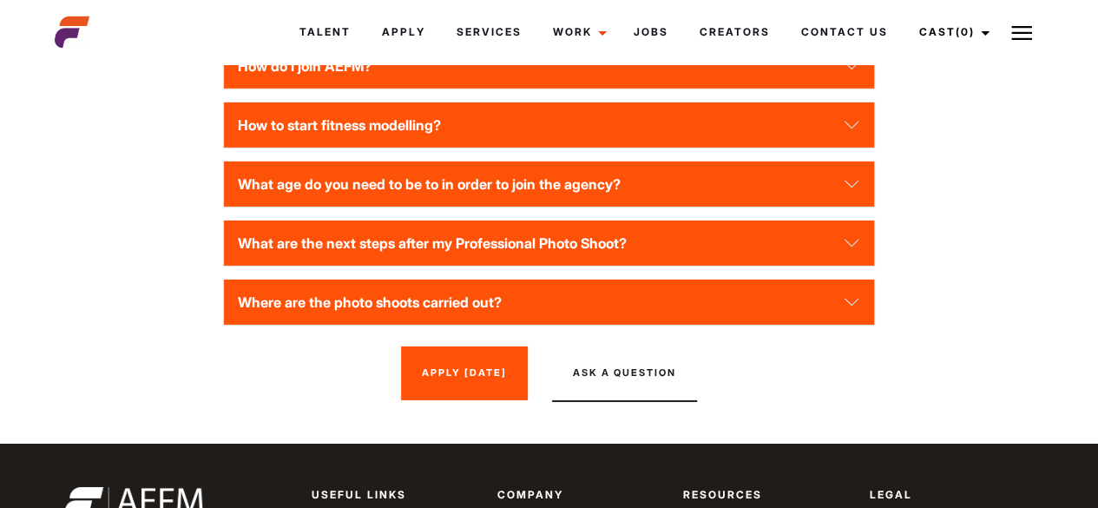
scroll to position [2713, 0]
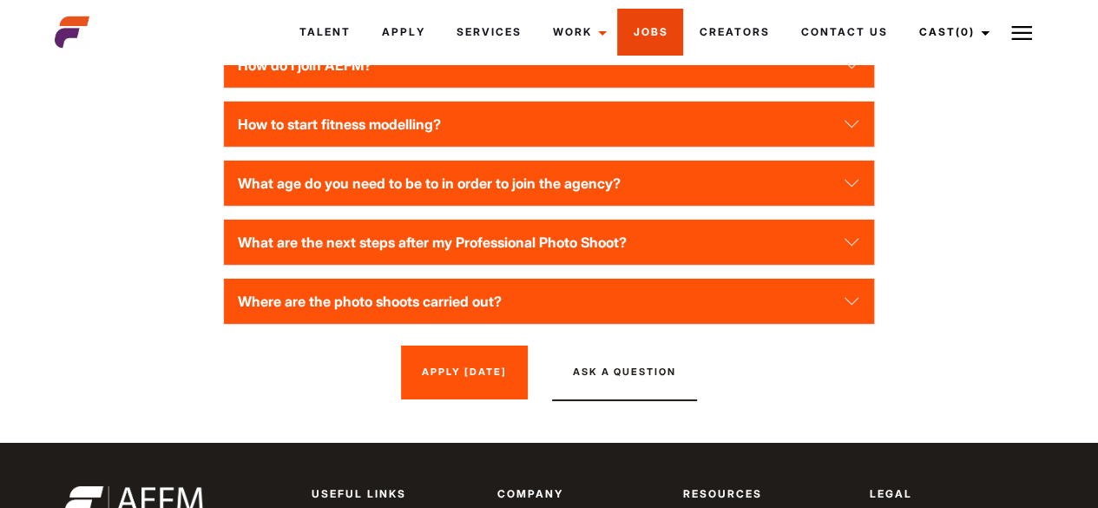
click at [656, 29] on link "Jobs" at bounding box center [650, 32] width 66 height 47
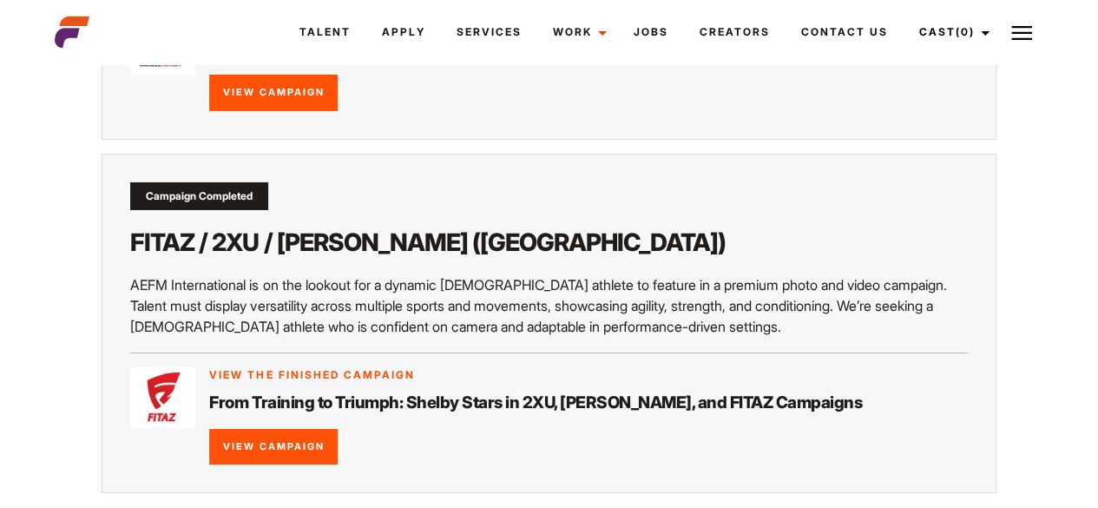
scroll to position [2979, 0]
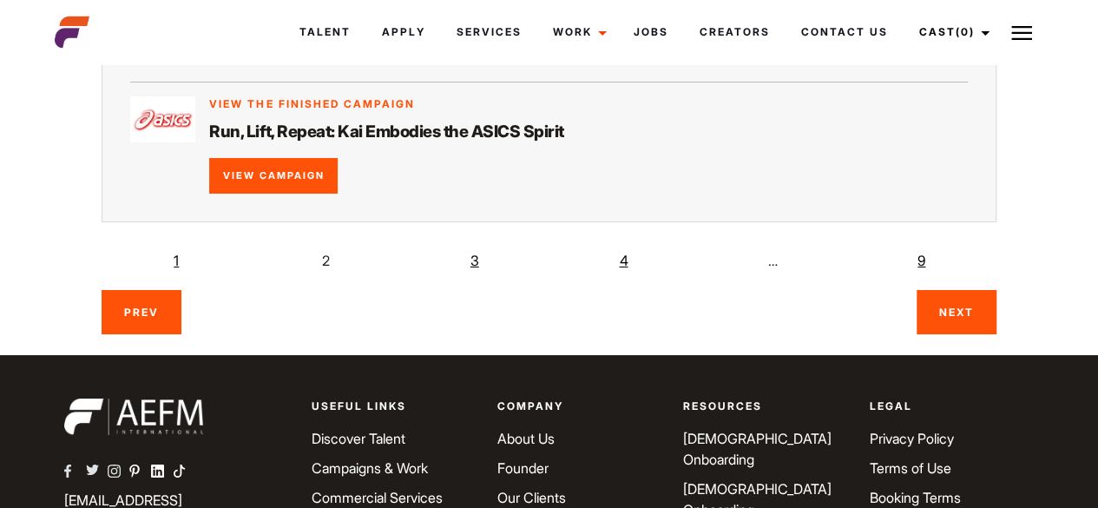
scroll to position [3079, 0]
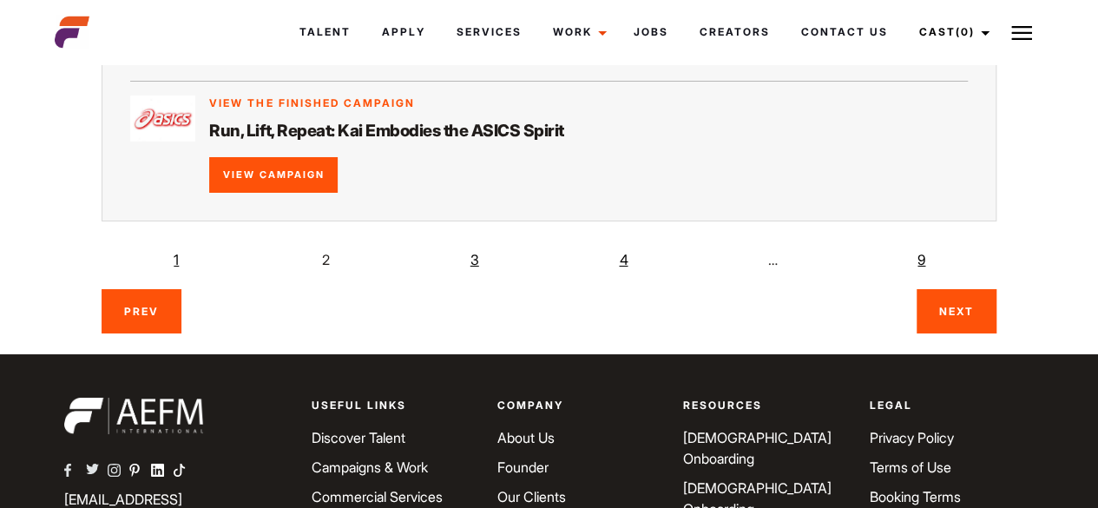
click at [474, 242] on link "3" at bounding box center [475, 259] width 35 height 35
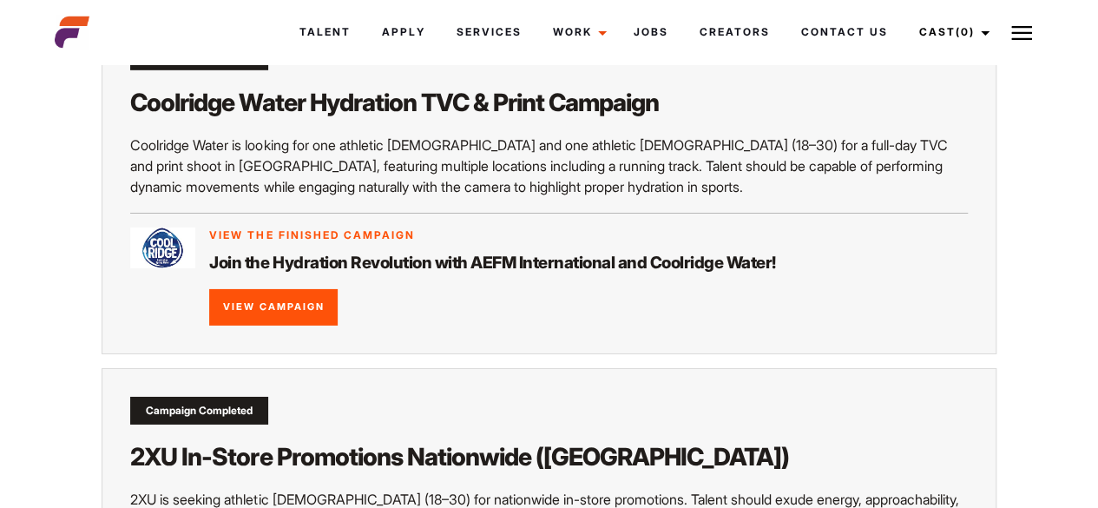
scroll to position [2932, 0]
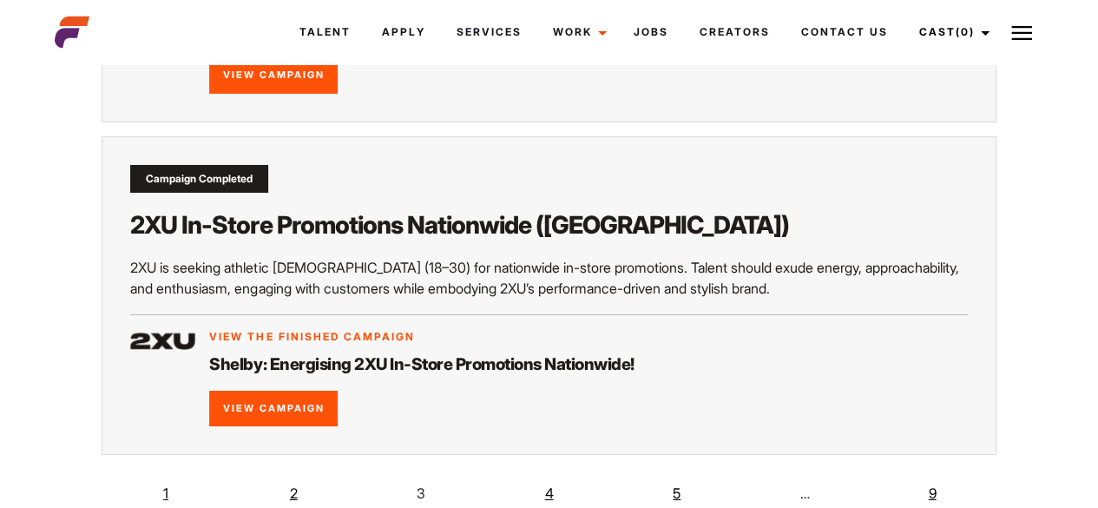
click at [555, 476] on link "4" at bounding box center [548, 493] width 35 height 35
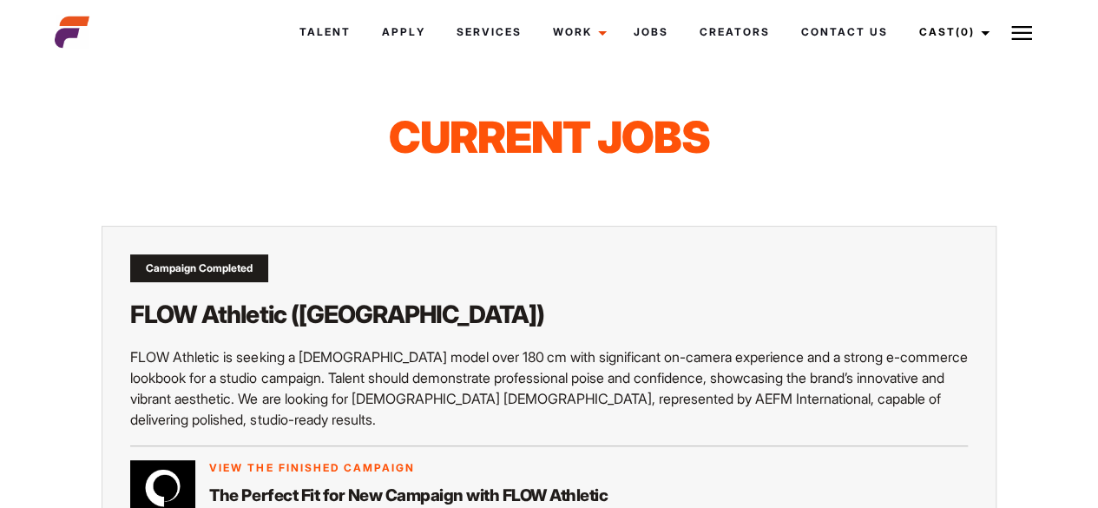
scroll to position [16, 0]
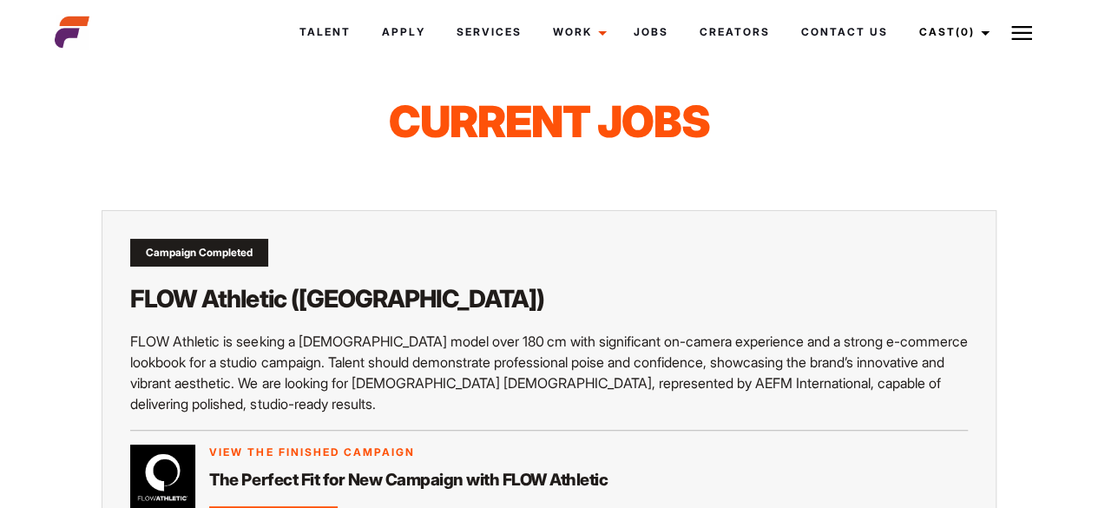
click at [63, 36] on img at bounding box center [72, 32] width 35 height 35
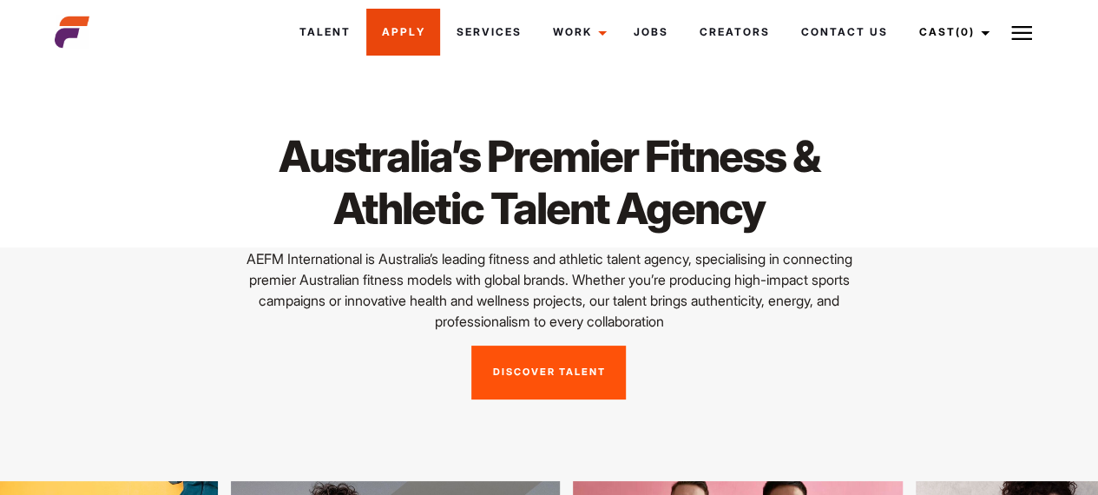
click at [410, 30] on link "Apply" at bounding box center [403, 32] width 74 height 47
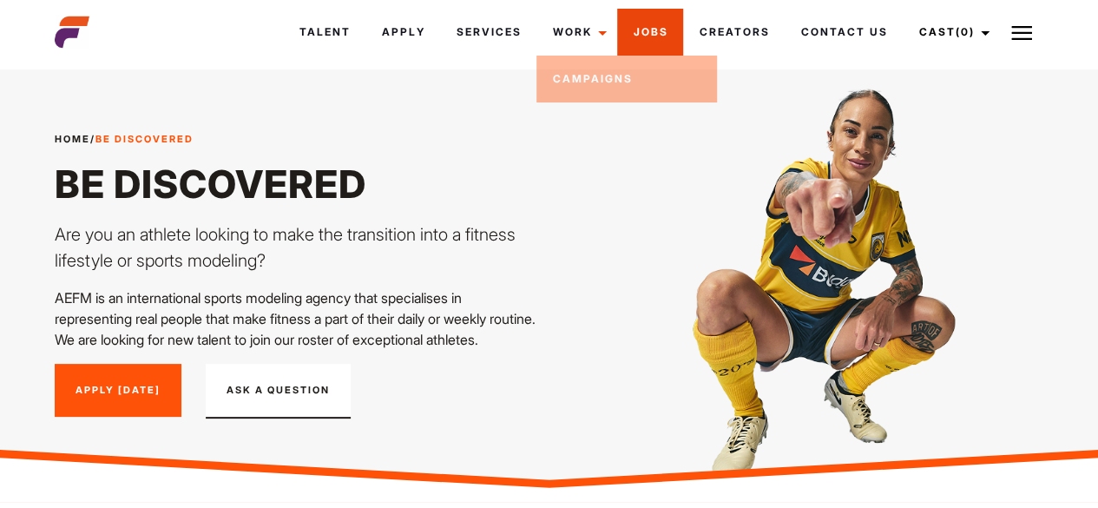
click at [651, 26] on link "Jobs" at bounding box center [650, 32] width 66 height 47
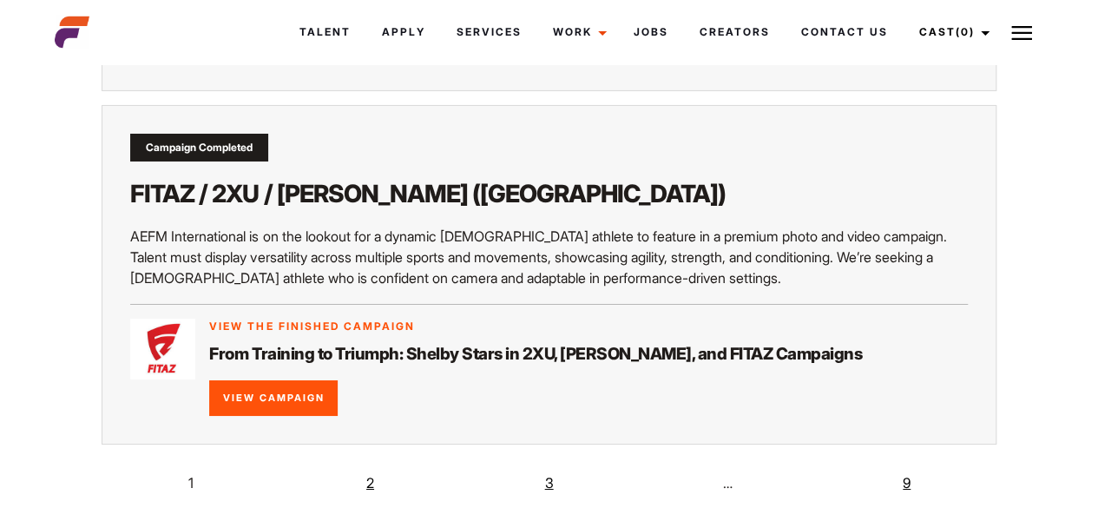
scroll to position [3030, 0]
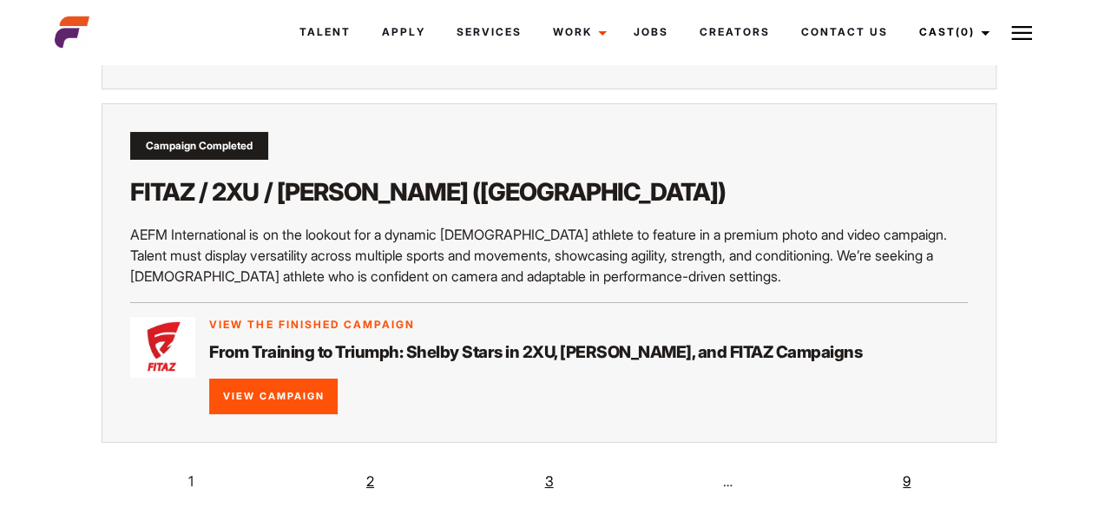
click at [900, 464] on link "9" at bounding box center [907, 481] width 35 height 35
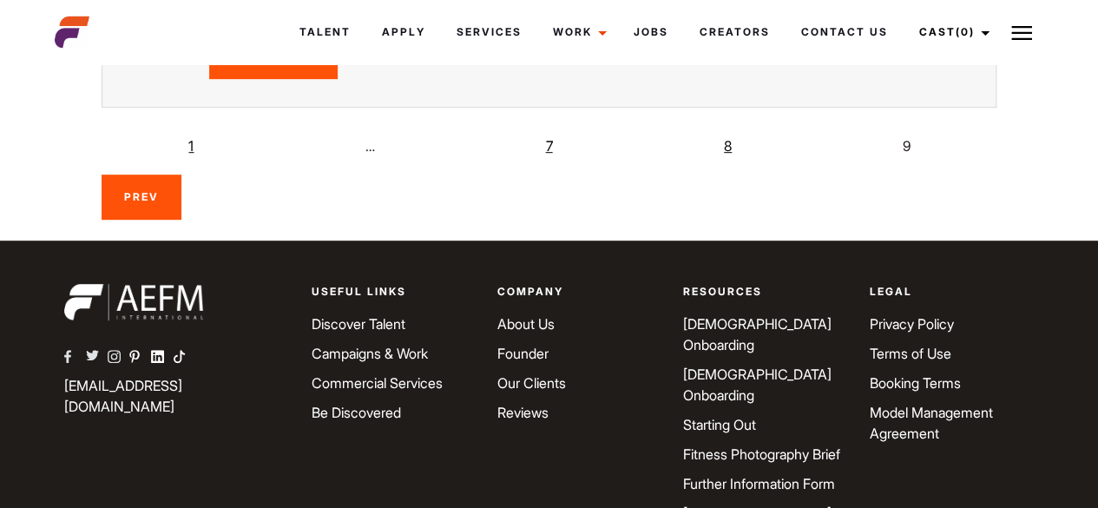
scroll to position [155, 0]
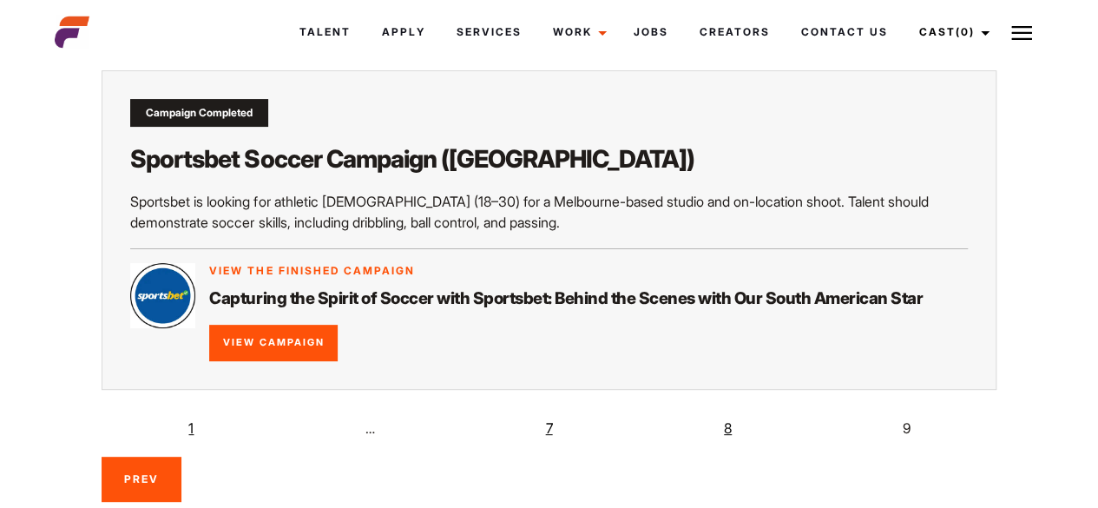
click at [910, 430] on span "9" at bounding box center [907, 428] width 35 height 35
click at [906, 430] on span "9" at bounding box center [907, 428] width 35 height 35
click at [901, 428] on span "9" at bounding box center [907, 428] width 35 height 35
click at [906, 430] on span "9" at bounding box center [907, 428] width 35 height 35
click at [375, 423] on span "…" at bounding box center [370, 428] width 35 height 35
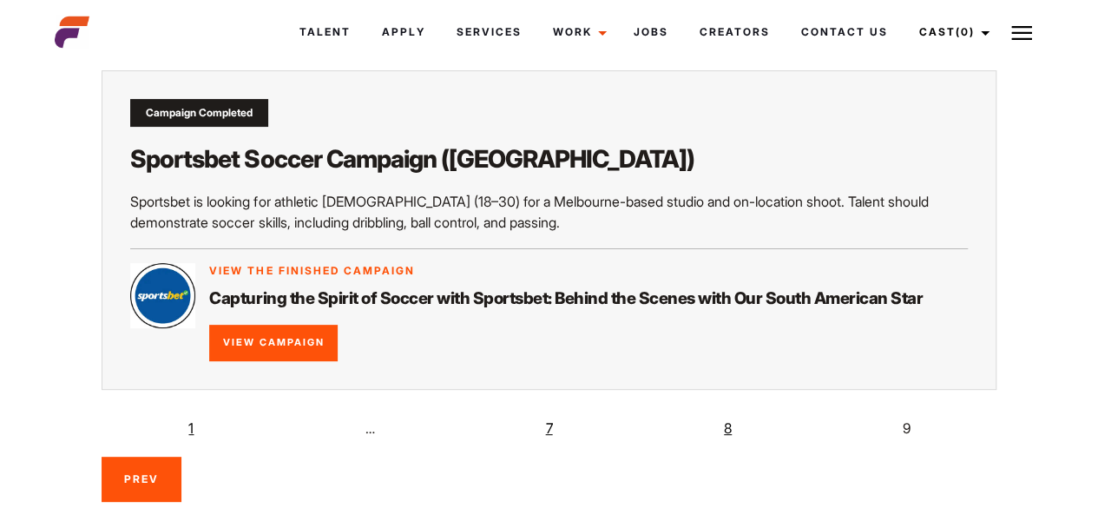
click at [145, 455] on nav "Prev 1 … 7 8 9" at bounding box center [549, 456] width 894 height 91
click at [138, 470] on link "Prev" at bounding box center [142, 479] width 80 height 44
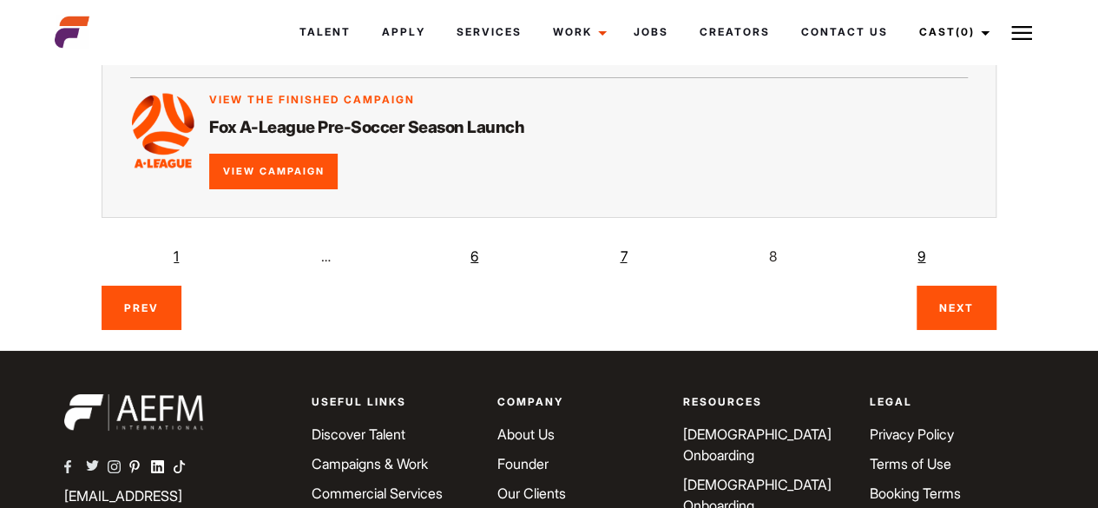
scroll to position [3062, 0]
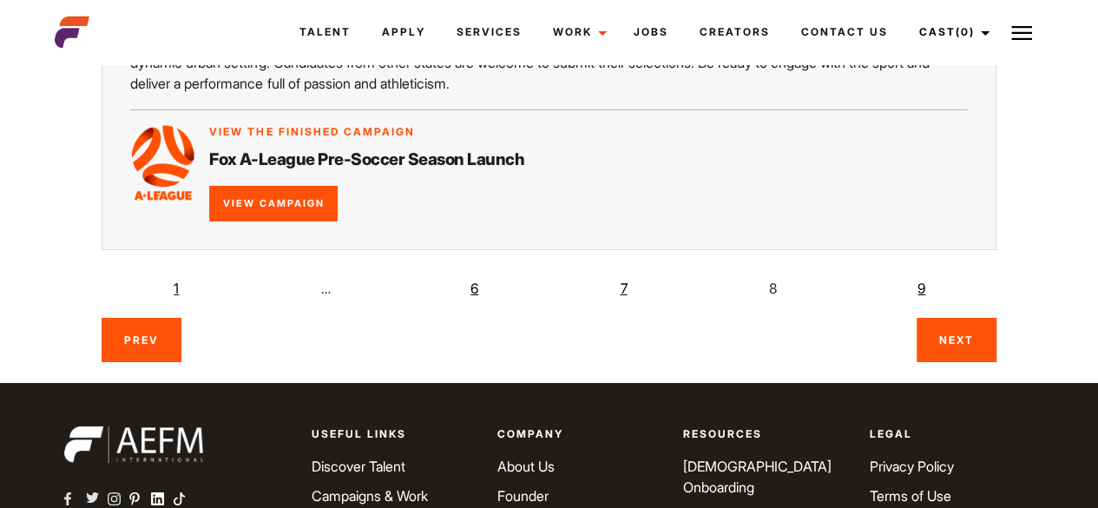
click at [186, 271] on link "1" at bounding box center [176, 288] width 35 height 35
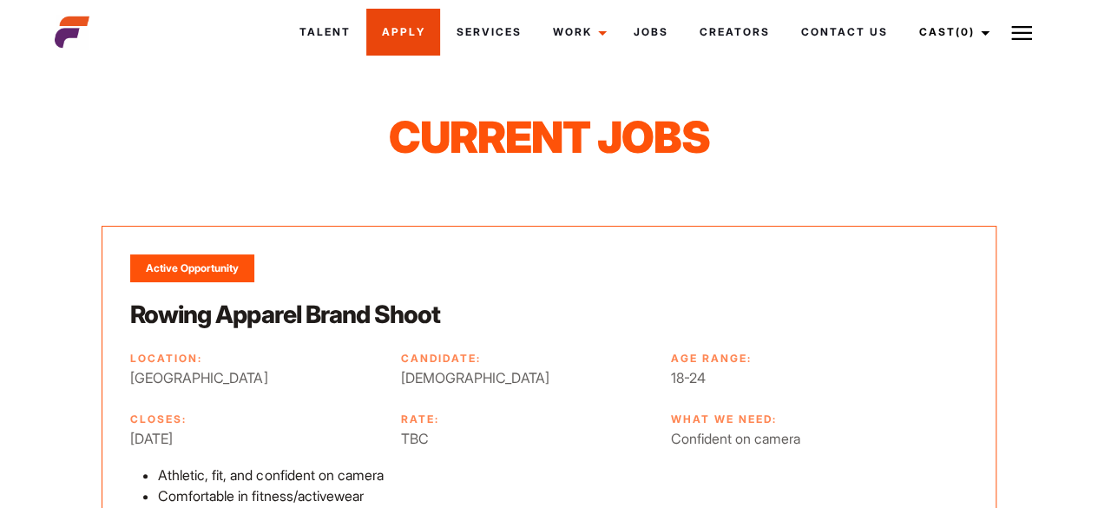
click at [422, 24] on link "Apply" at bounding box center [403, 32] width 74 height 47
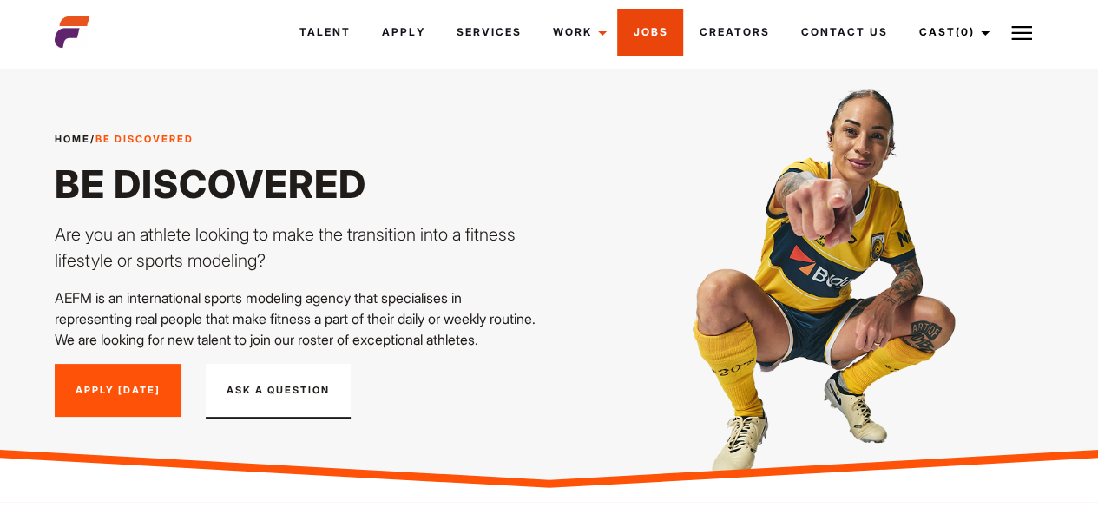
click at [652, 39] on link "Jobs" at bounding box center [650, 32] width 66 height 47
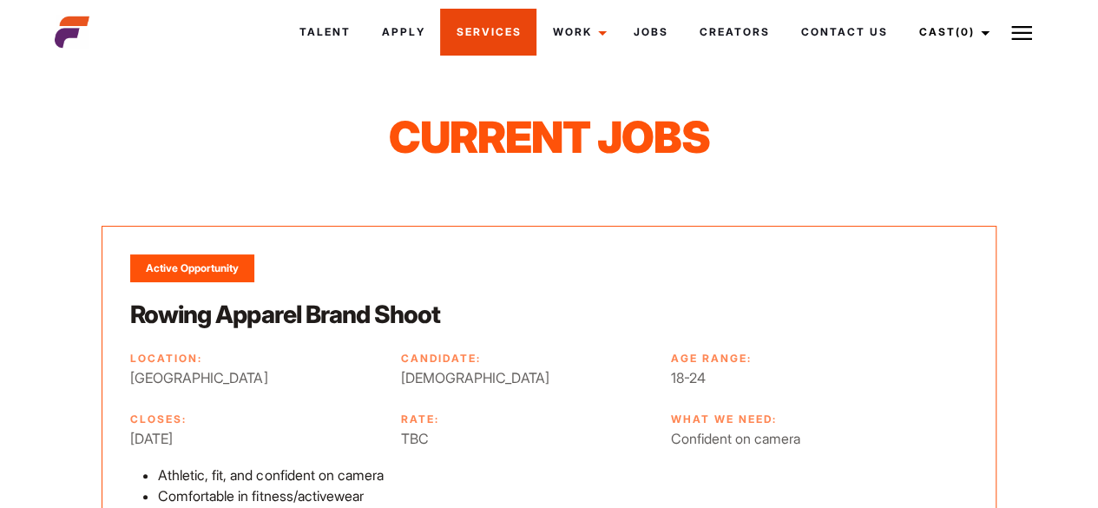
click at [475, 36] on link "Services" at bounding box center [488, 32] width 96 height 47
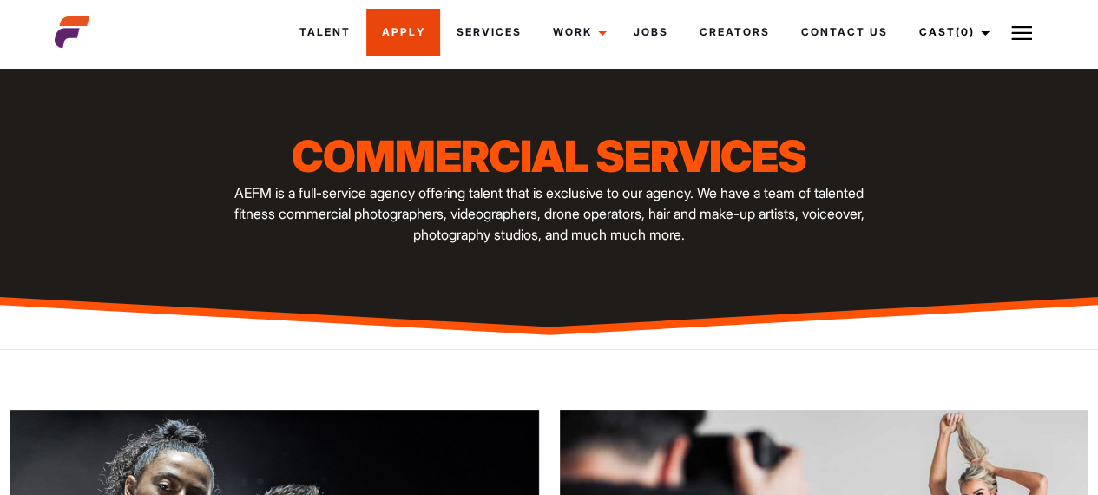
click at [409, 45] on link "Apply" at bounding box center [403, 32] width 74 height 47
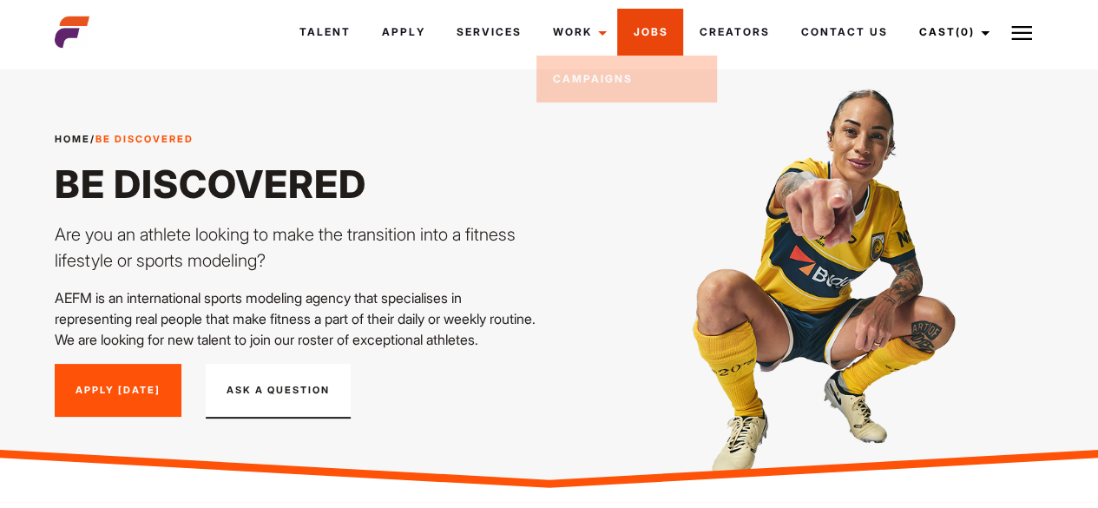
click at [655, 34] on link "Jobs" at bounding box center [650, 32] width 66 height 47
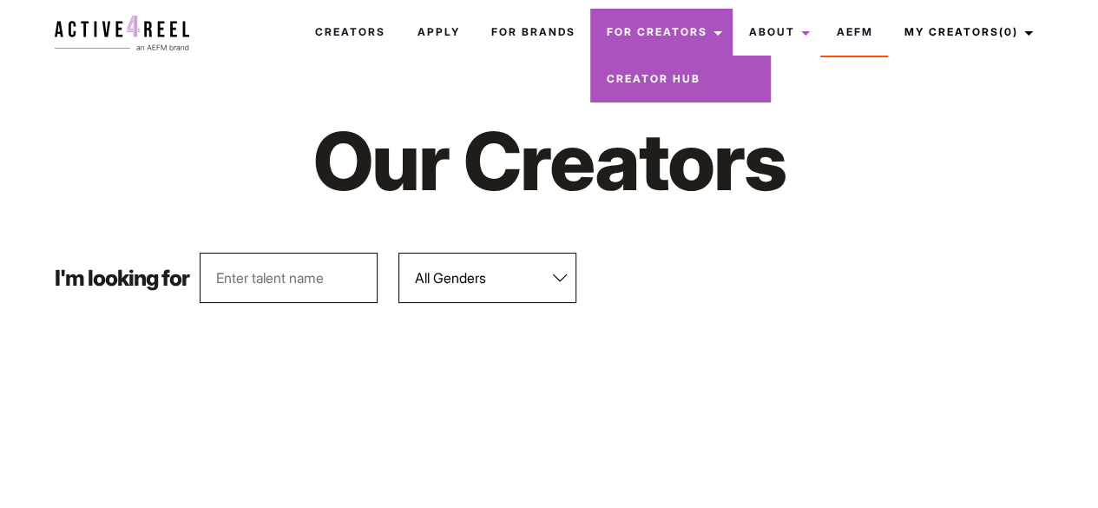
click at [691, 41] on link "For Creators" at bounding box center [661, 32] width 142 height 47
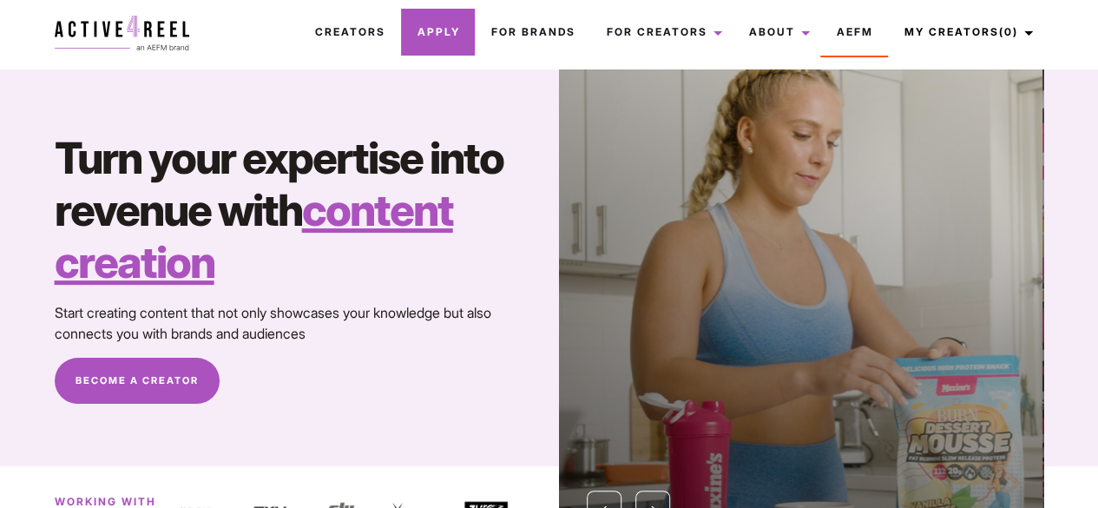
click at [429, 39] on link "Apply" at bounding box center [438, 32] width 74 height 47
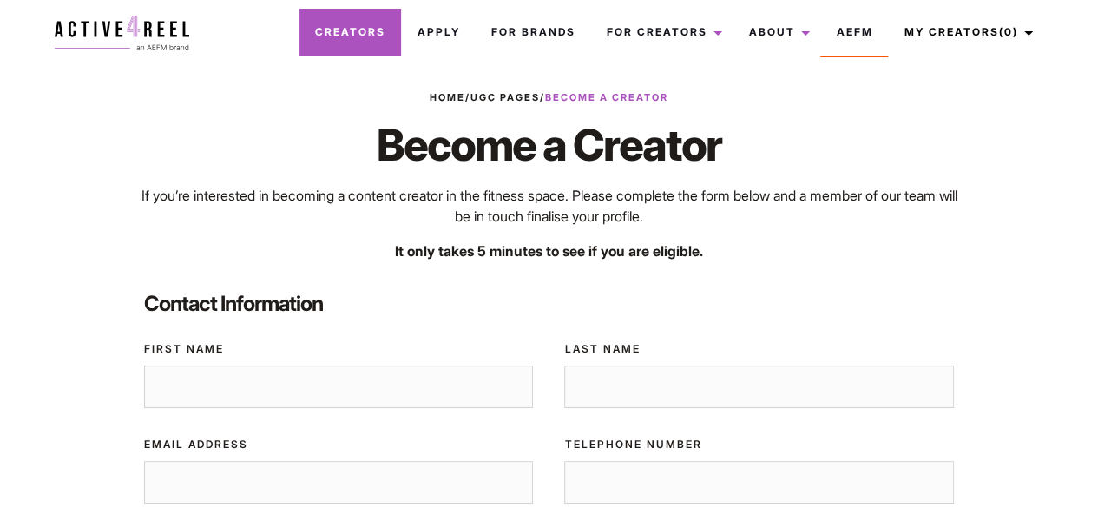
click at [360, 40] on link "Creators" at bounding box center [351, 32] width 102 height 47
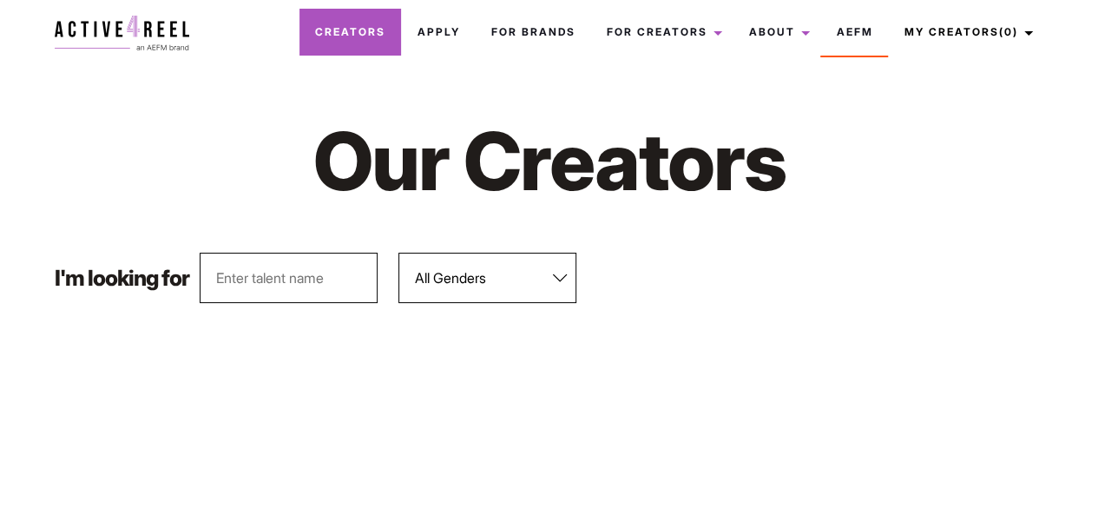
click at [361, 28] on link "Creators" at bounding box center [351, 32] width 102 height 47
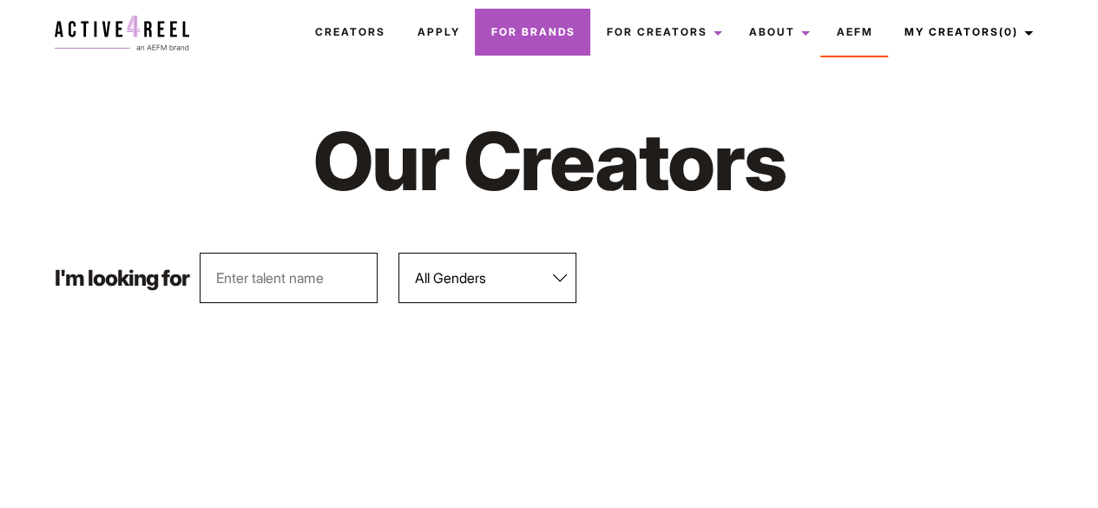
click at [576, 37] on link "For Brands" at bounding box center [532, 32] width 115 height 47
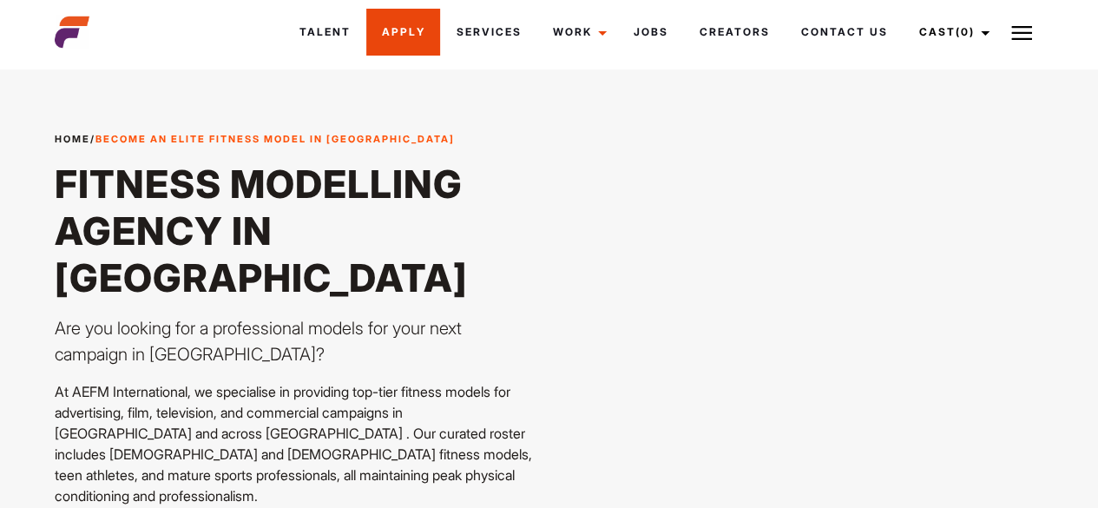
click at [404, 31] on link "Apply" at bounding box center [403, 32] width 74 height 47
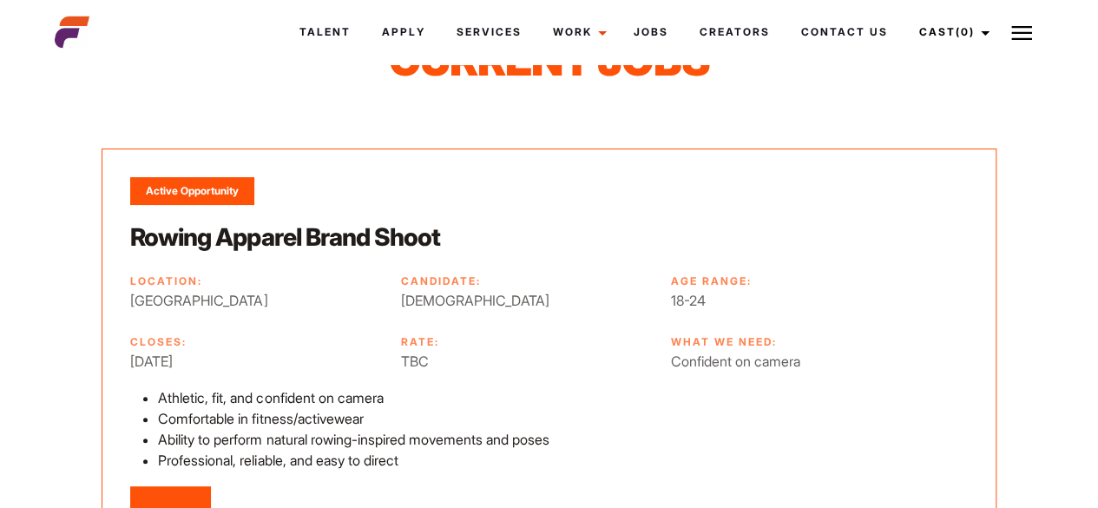
scroll to position [90, 0]
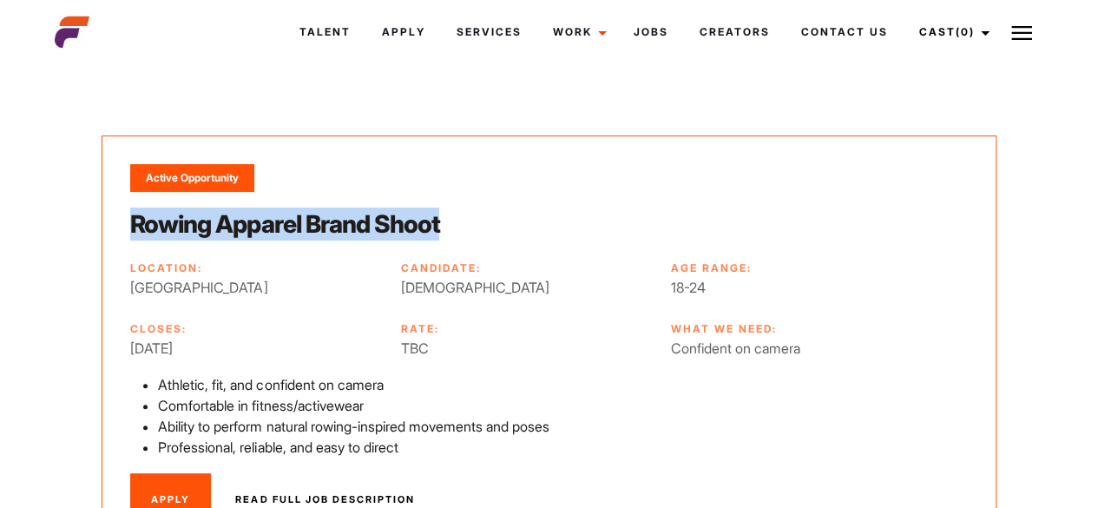
drag, startPoint x: 443, startPoint y: 232, endPoint x: 129, endPoint y: 208, distance: 314.3
click at [129, 208] on div "Active Opportunity Rowing Apparel Brand Shoot Location: Melbourne Candidate: Fe…" at bounding box center [549, 345] width 894 height 420
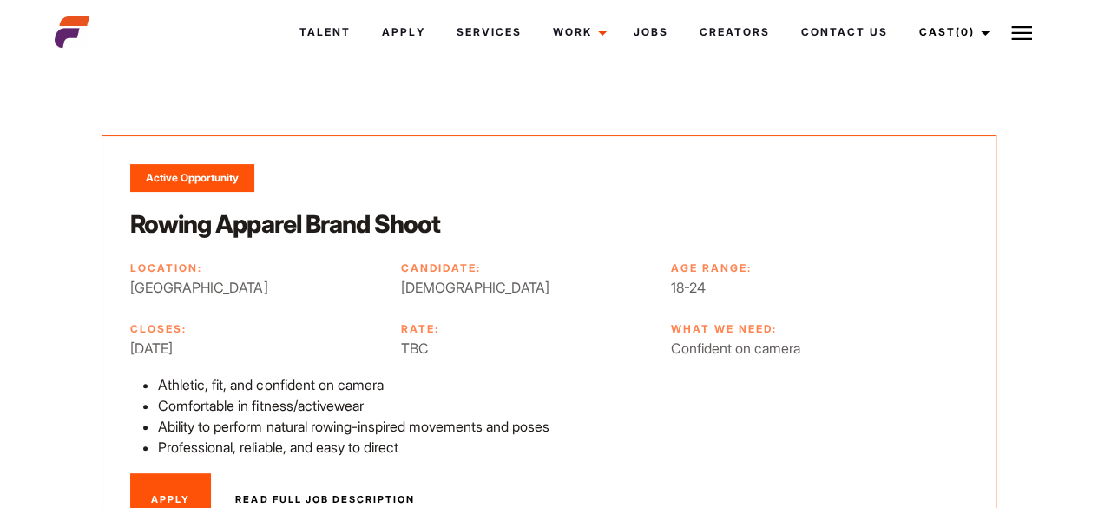
click at [287, 298] on ul "Location: Melbourne Candidate: Female Age Range: 18-24 Closes: 12/09/2025 Rate:…" at bounding box center [548, 307] width 837 height 102
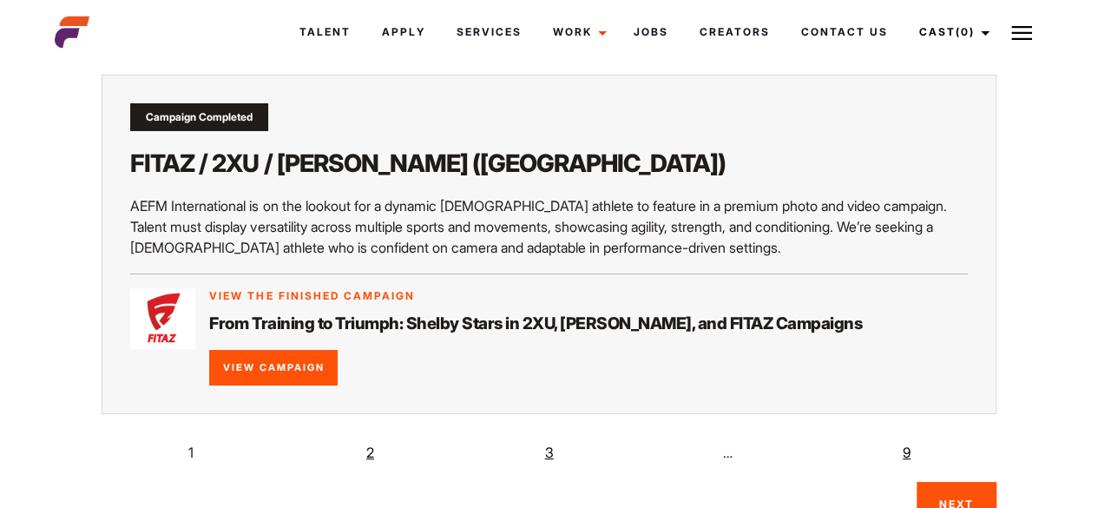
scroll to position [3071, 0]
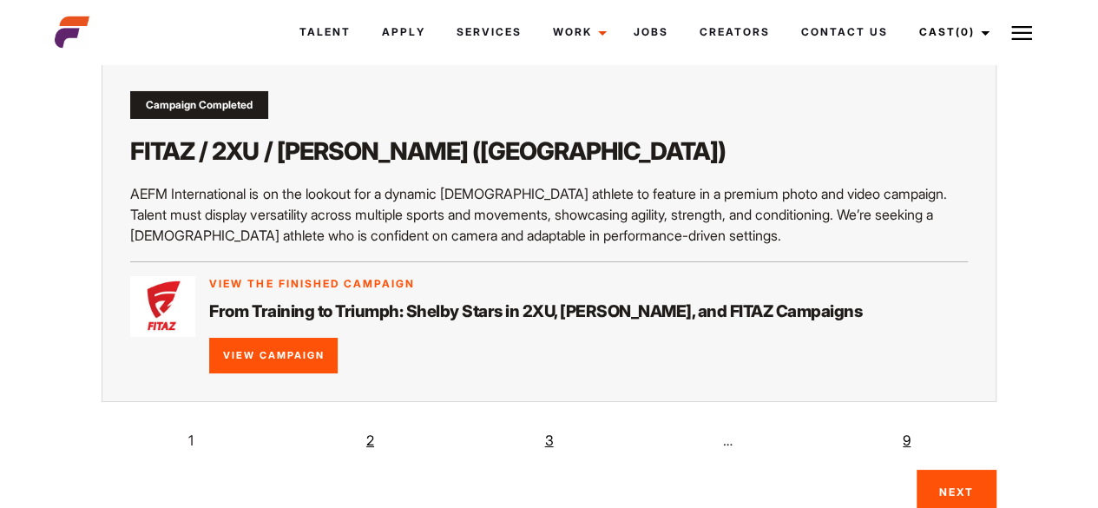
click at [366, 423] on link "2" at bounding box center [370, 440] width 35 height 35
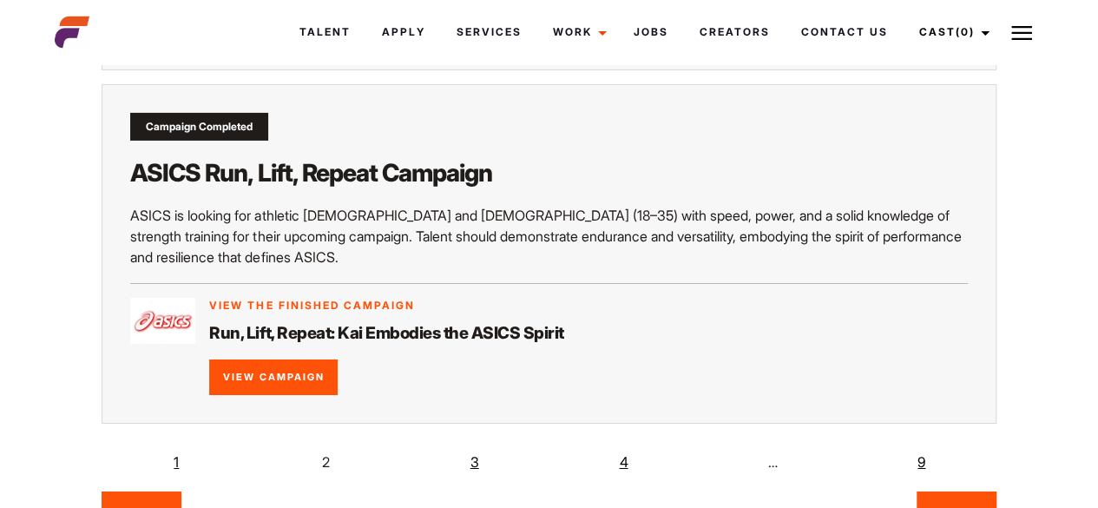
scroll to position [2873, 0]
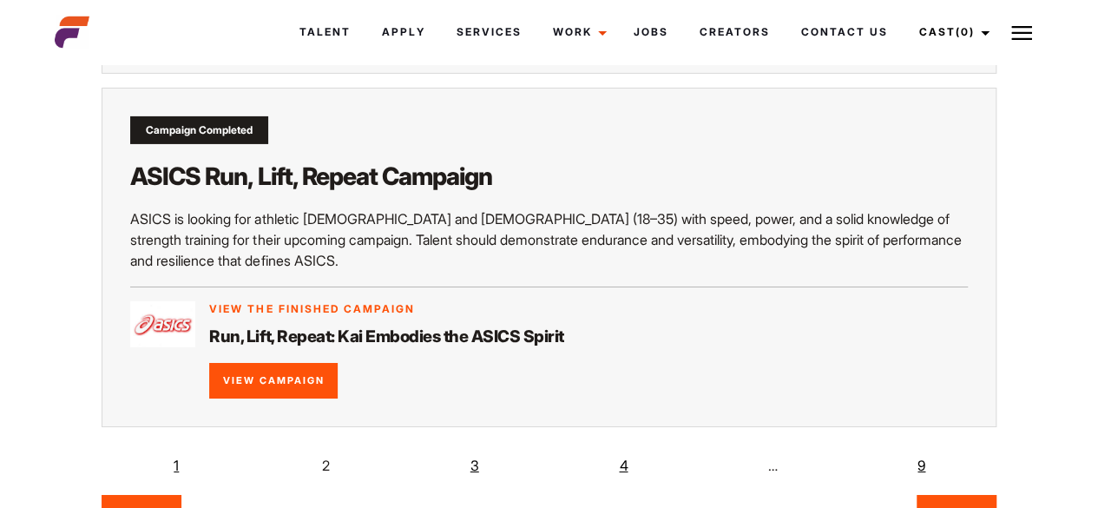
click at [481, 448] on link "3" at bounding box center [475, 465] width 35 height 35
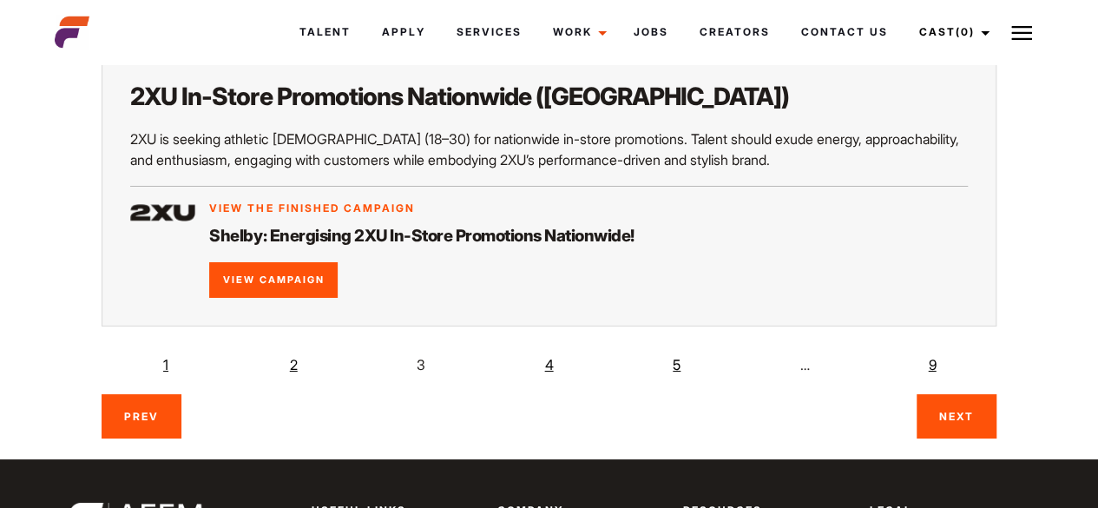
scroll to position [3074, 0]
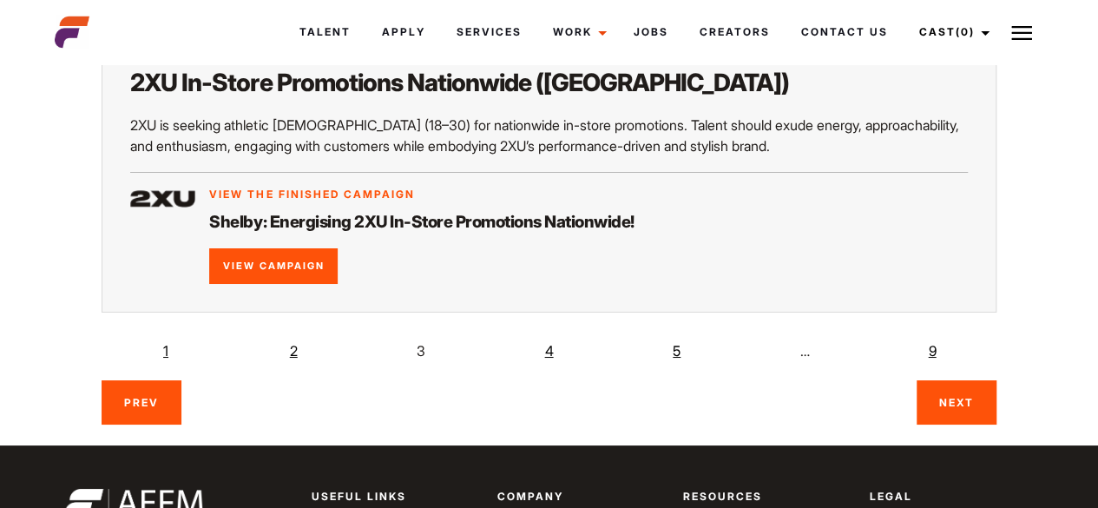
click at [554, 333] on link "4" at bounding box center [548, 350] width 35 height 35
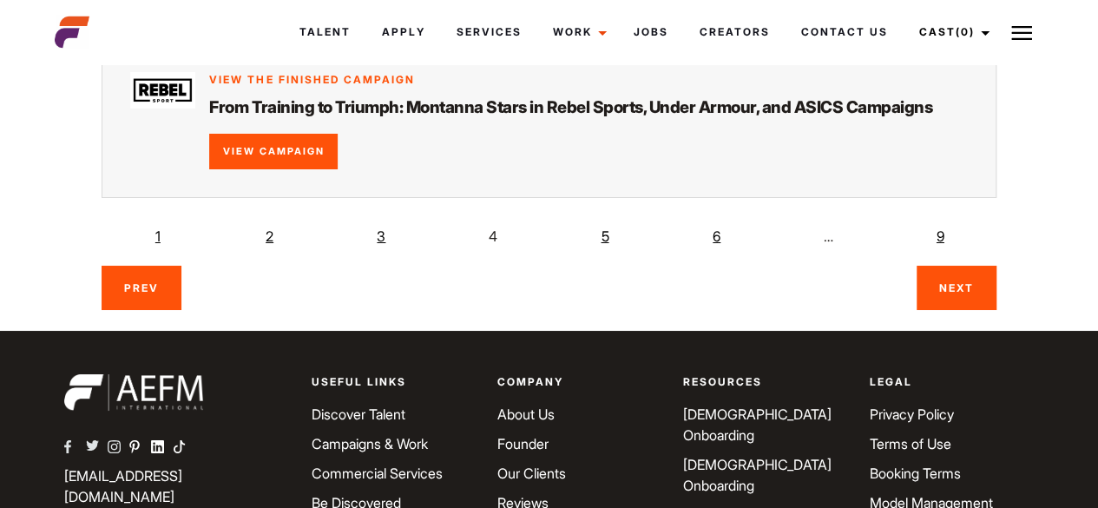
scroll to position [3153, 0]
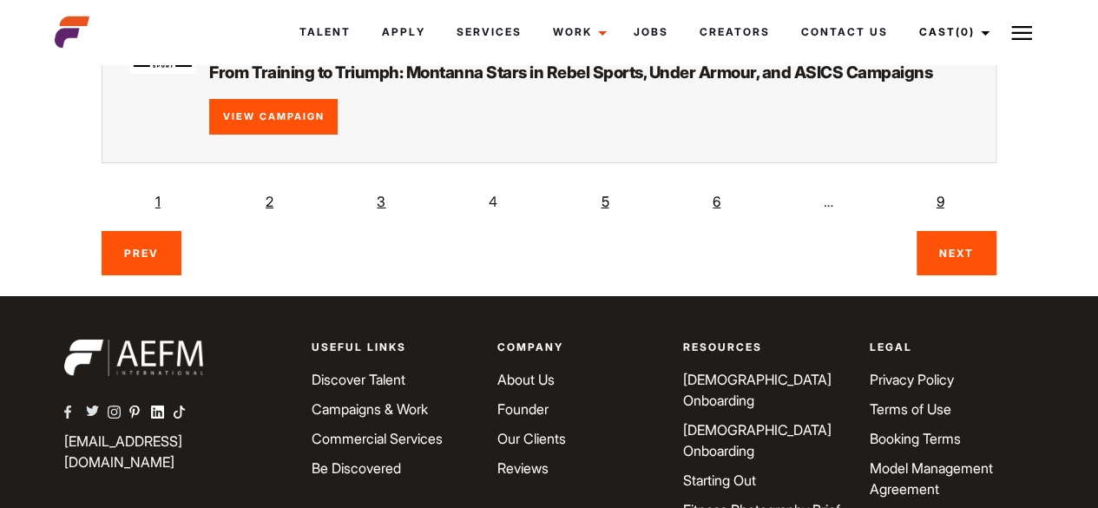
click at [719, 184] on link "6" at bounding box center [717, 201] width 35 height 35
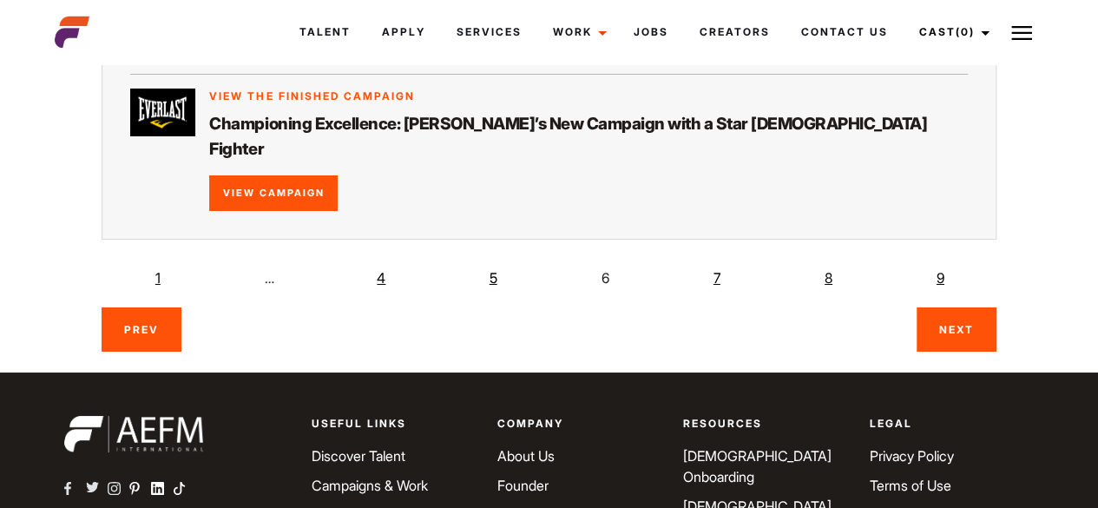
scroll to position [3078, 0]
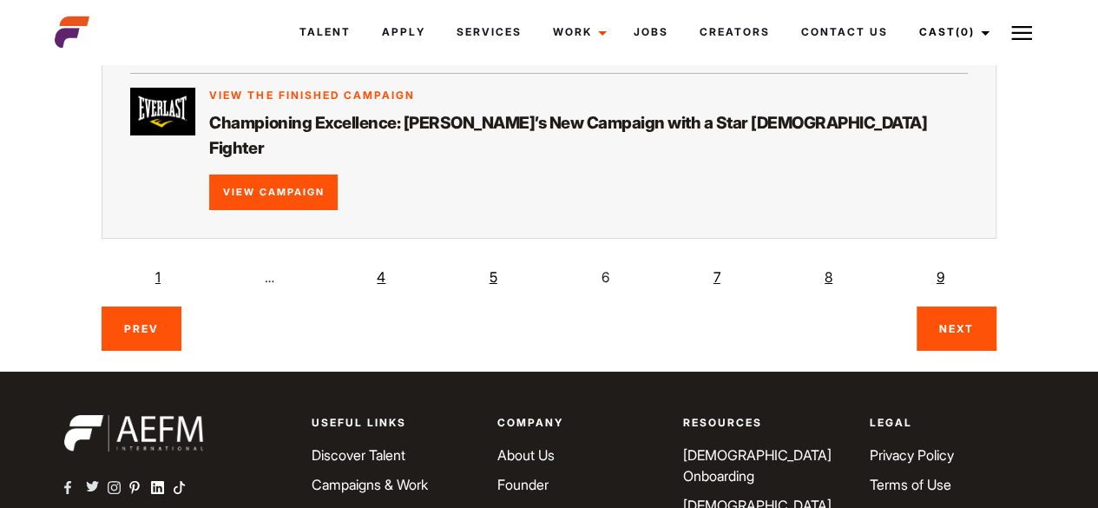
click at [947, 260] on link "9" at bounding box center [940, 277] width 35 height 35
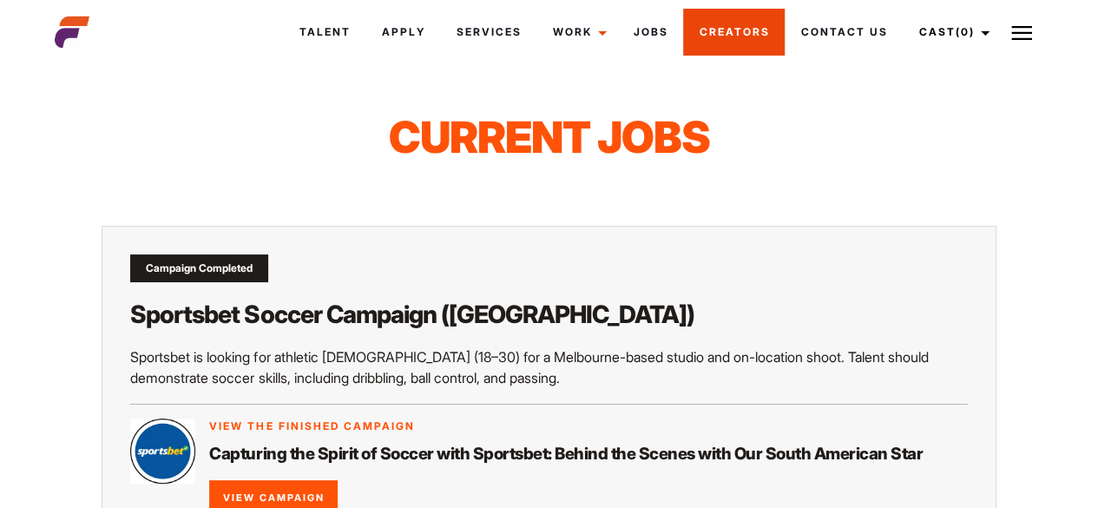
click at [747, 26] on link "Creators" at bounding box center [734, 32] width 102 height 47
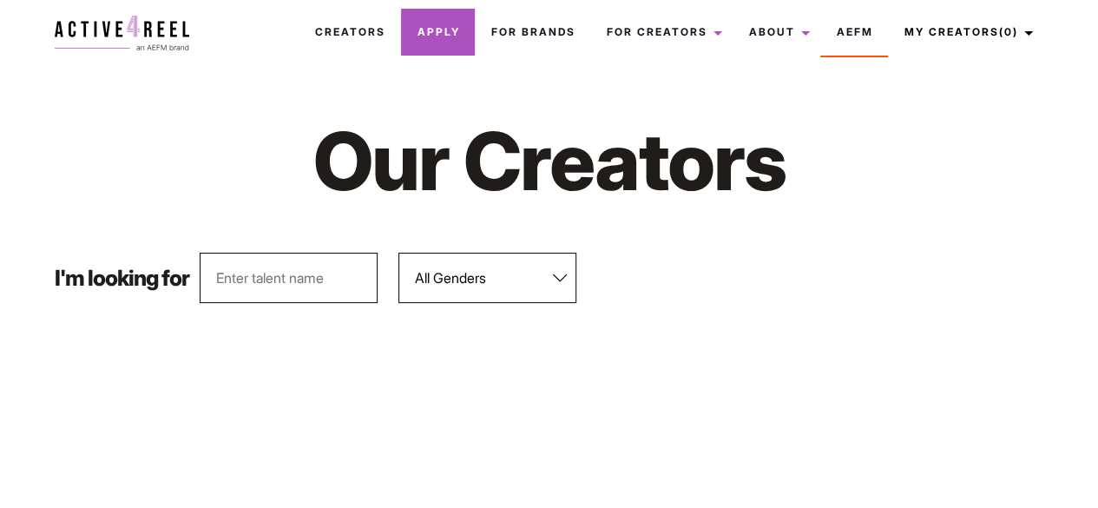
click at [427, 55] on link "Apply" at bounding box center [438, 32] width 74 height 47
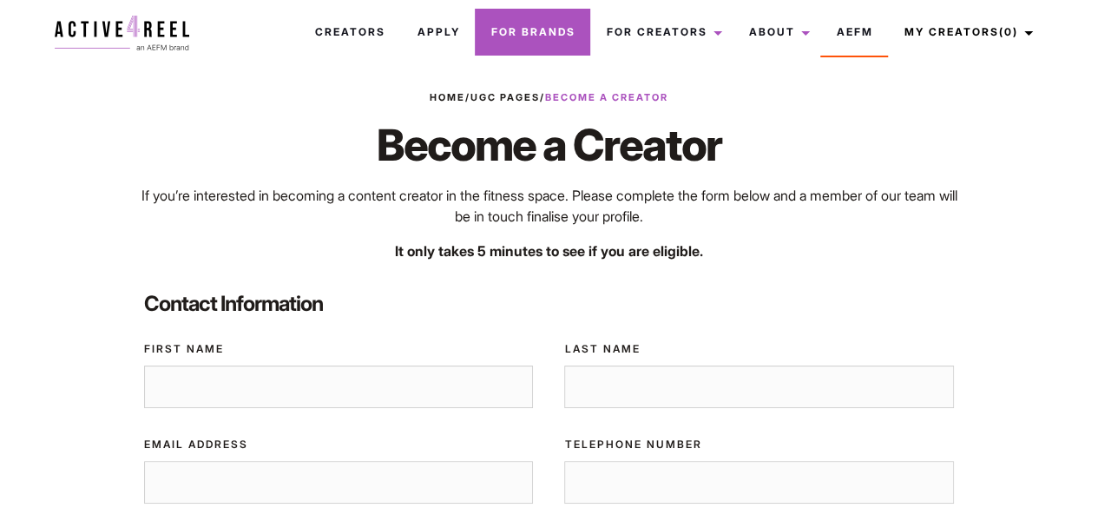
click at [537, 32] on link "For Brands" at bounding box center [532, 32] width 115 height 47
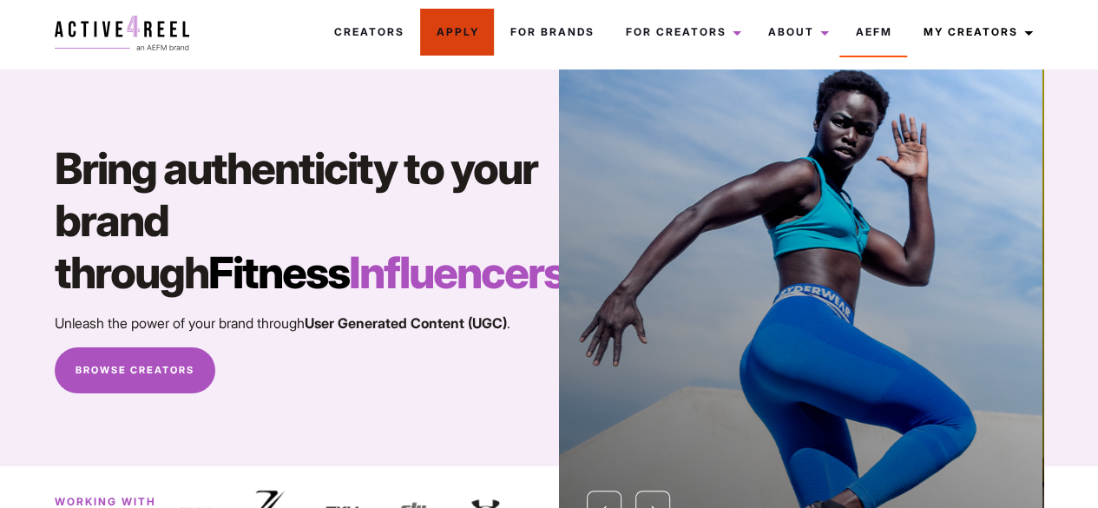
click at [472, 37] on link "Apply" at bounding box center [457, 32] width 74 height 47
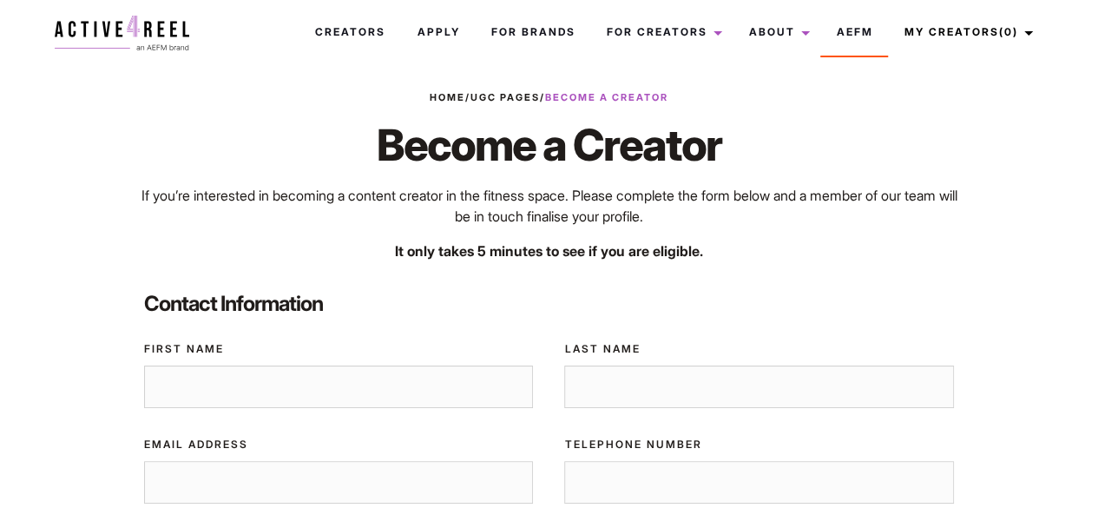
click at [121, 32] on img at bounding box center [122, 33] width 135 height 35
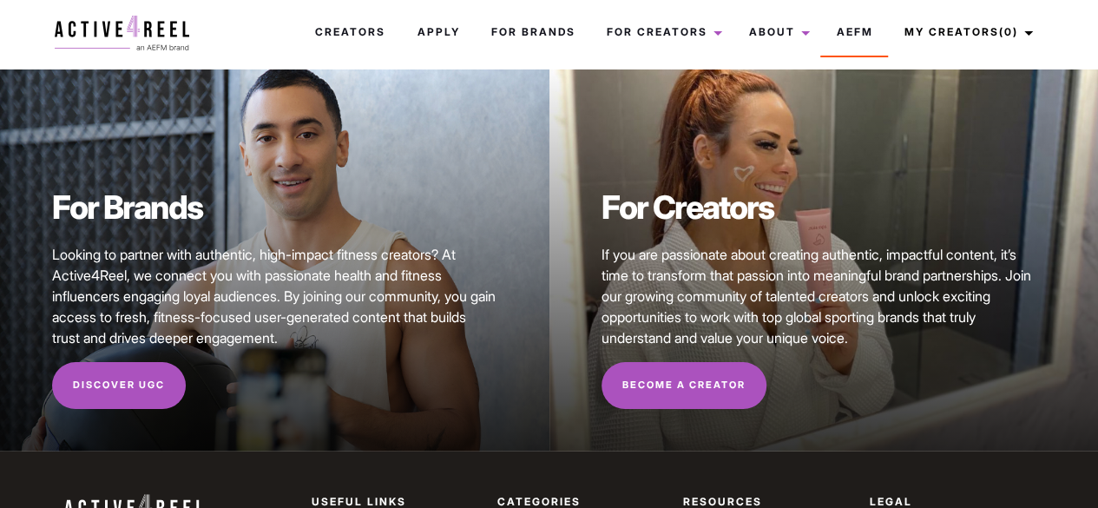
click at [438, 212] on h2 "For Brands" at bounding box center [274, 207] width 445 height 45
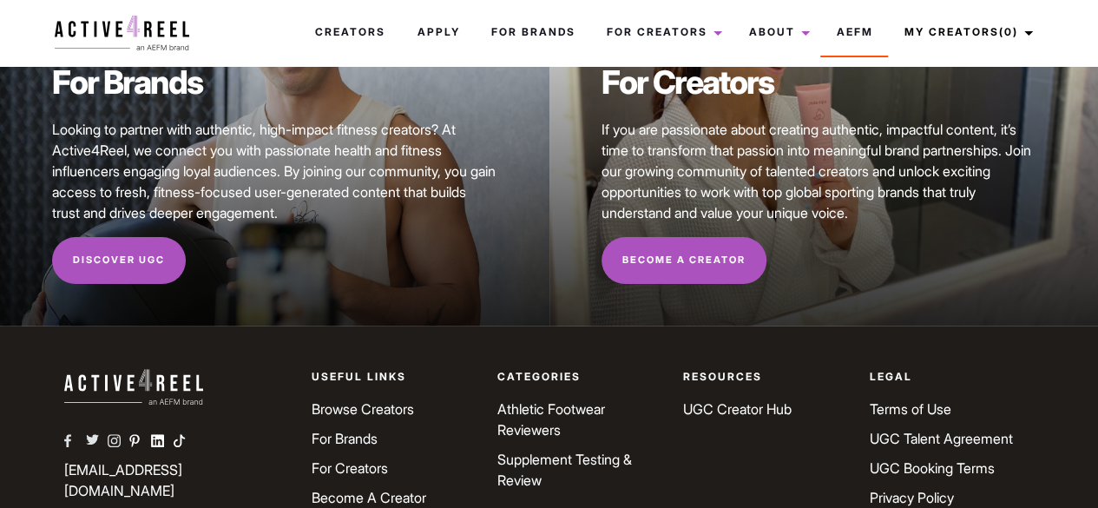
scroll to position [240, 0]
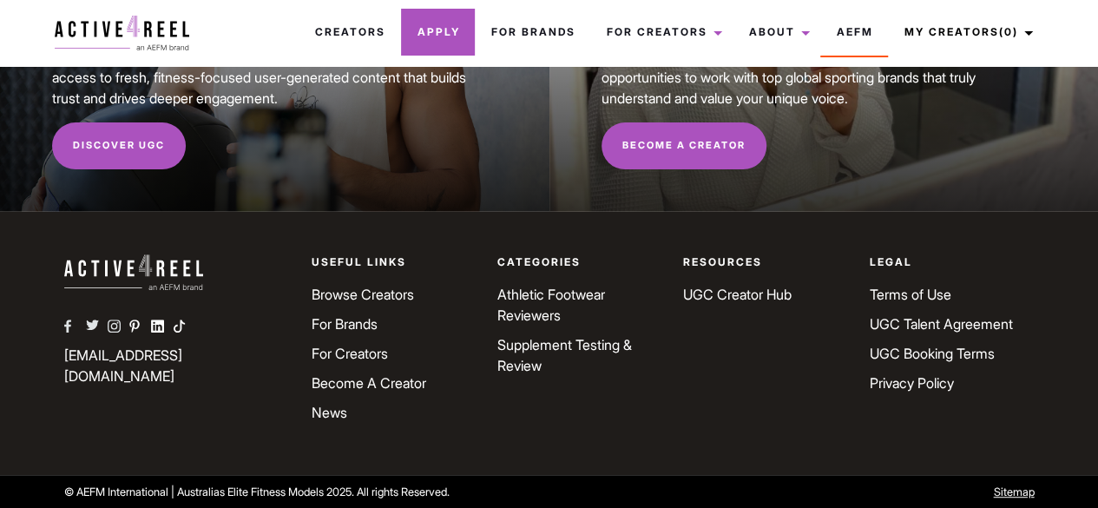
click at [427, 36] on link "Apply" at bounding box center [438, 32] width 74 height 47
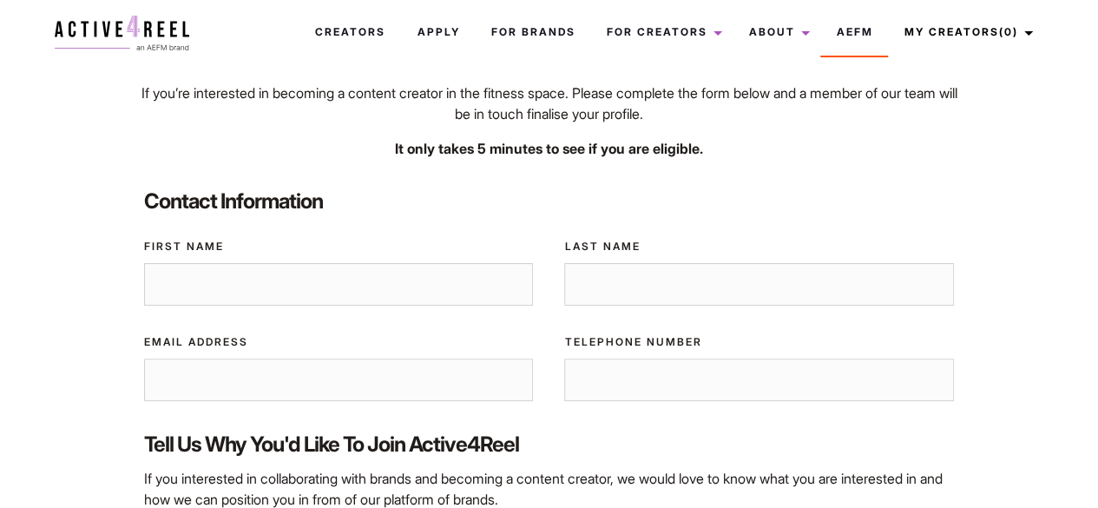
scroll to position [98, 0]
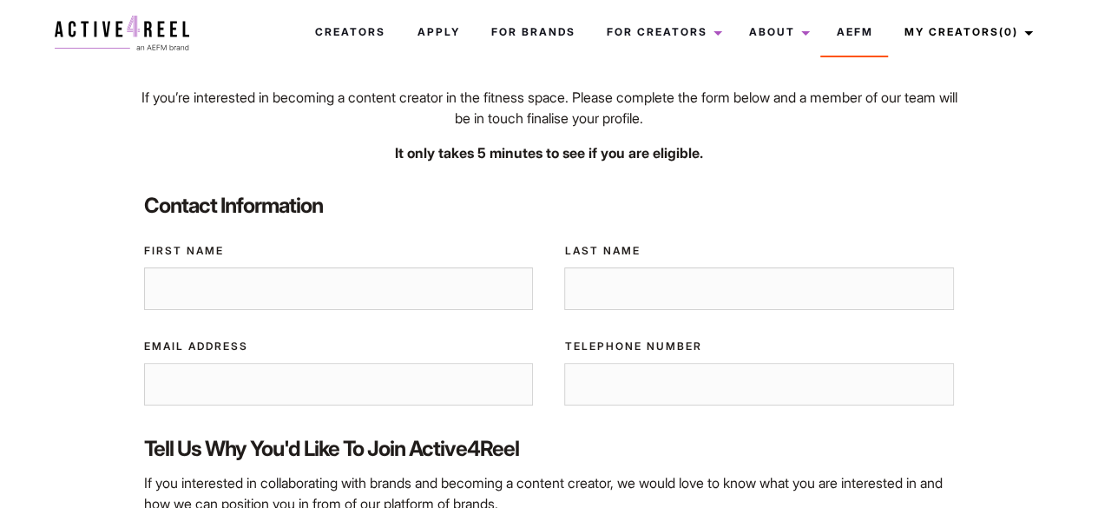
click at [358, 293] on input "First Name" at bounding box center [339, 288] width 390 height 43
type input "Yunish"
type input "Basnet"
type input "0404703148"
click at [292, 389] on input "Email Address" at bounding box center [339, 384] width 390 height 43
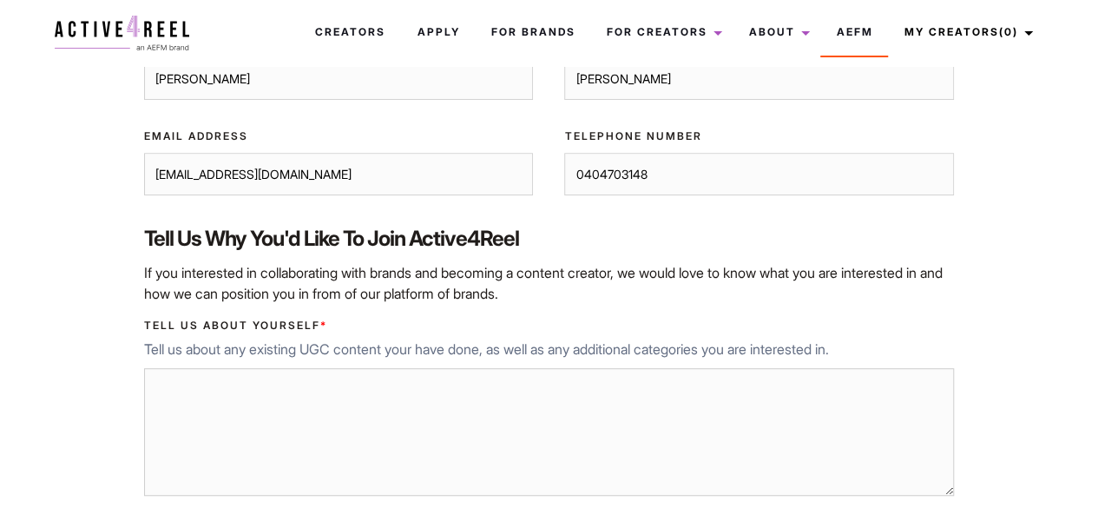
scroll to position [393, 0]
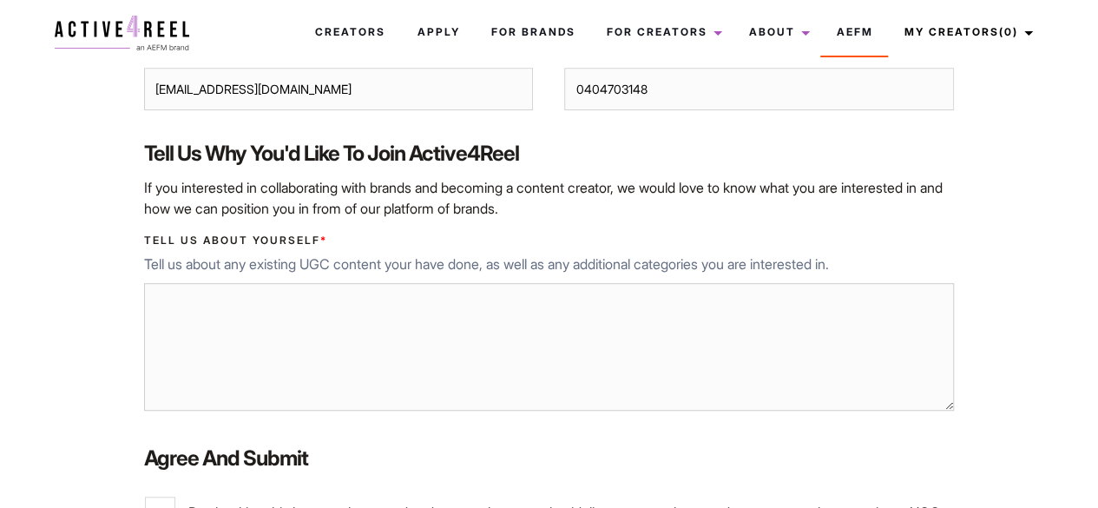
type input "[EMAIL_ADDRESS][DOMAIN_NAME]"
click at [295, 346] on textarea "Tell us about yourself *" at bounding box center [549, 347] width 811 height 129
type textarea "i"
type textarea "I"
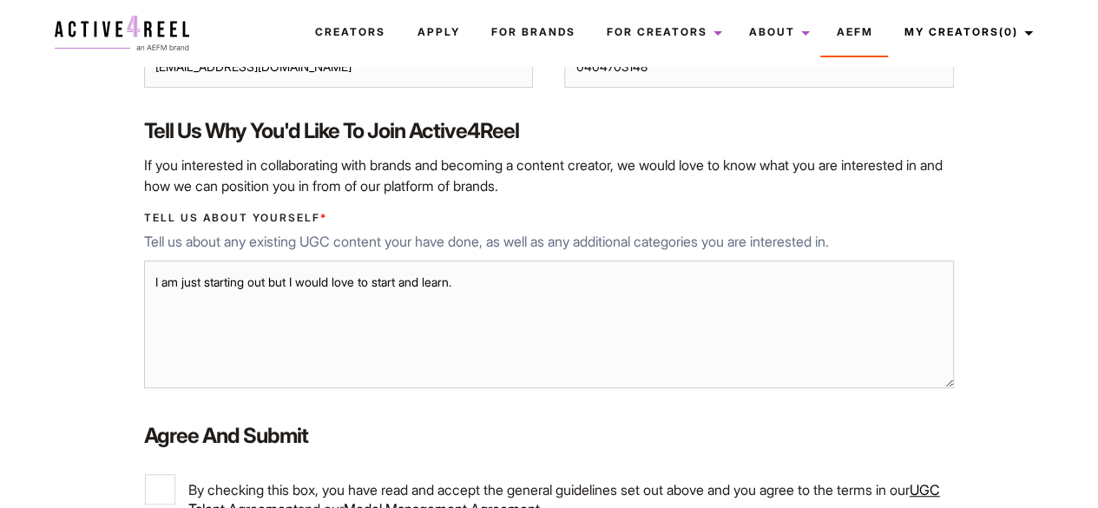
scroll to position [583, 0]
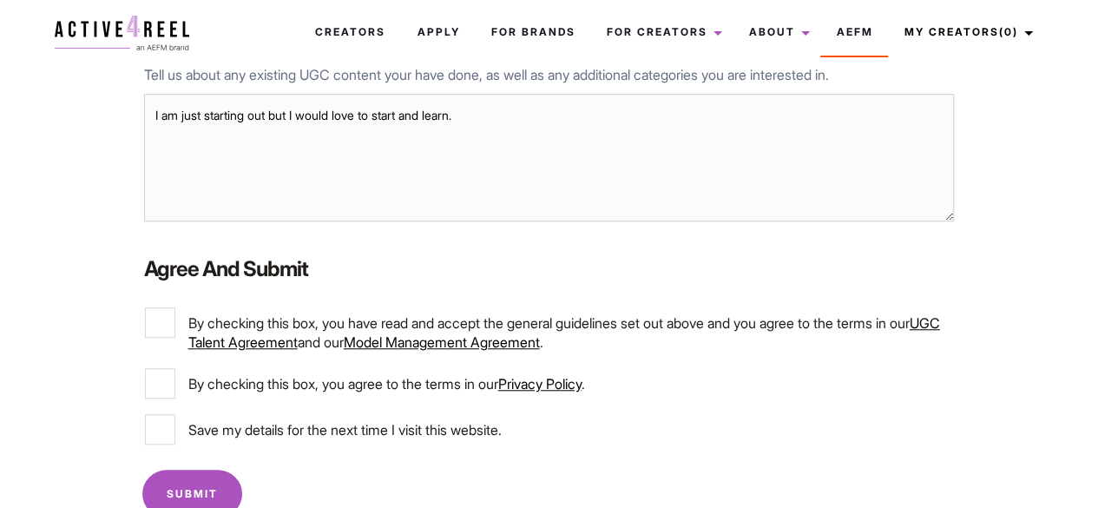
type textarea "I am just starting out but I would love to start and learn."
click at [159, 322] on input "By checking this box, you have read and accept the general guidelines set out a…" at bounding box center [160, 322] width 30 height 30
checkbox input "true"
click at [163, 379] on input "By checking this box, you agree to the terms in our Privacy Policy ." at bounding box center [160, 383] width 30 height 30
checkbox input "true"
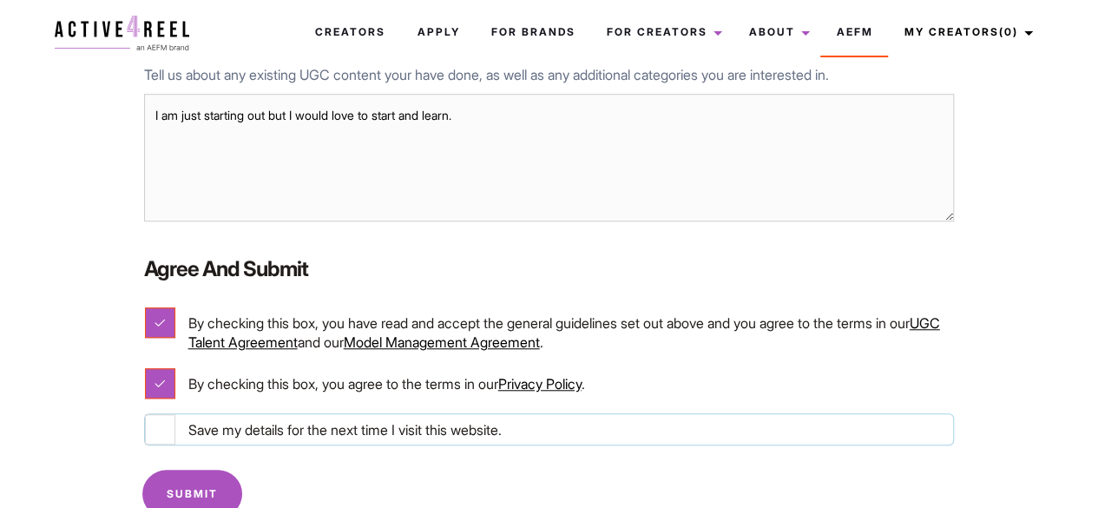
click at [161, 437] on input "Save my details for the next time I visit this website." at bounding box center [160, 429] width 30 height 30
checkbox input "true"
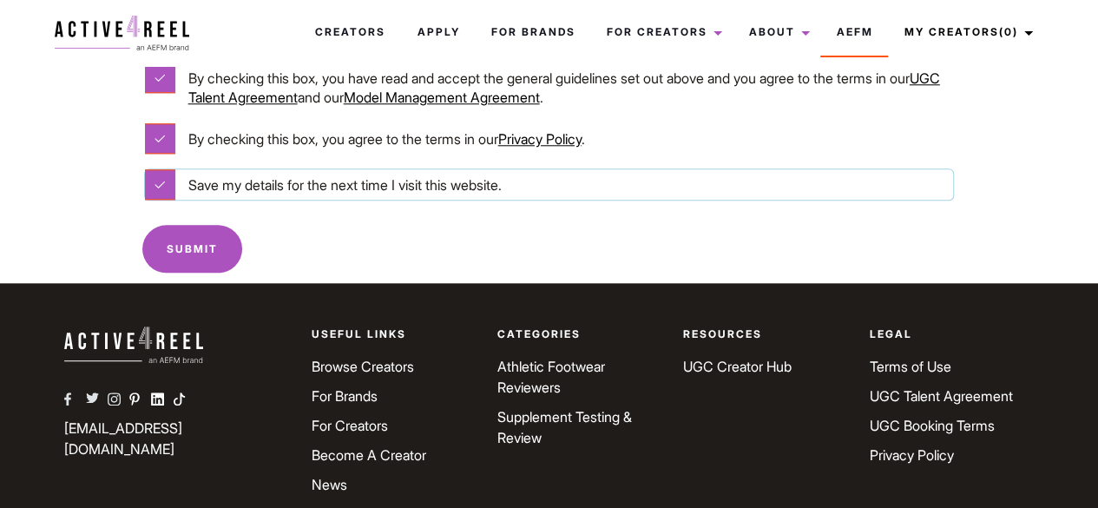
scroll to position [830, 0]
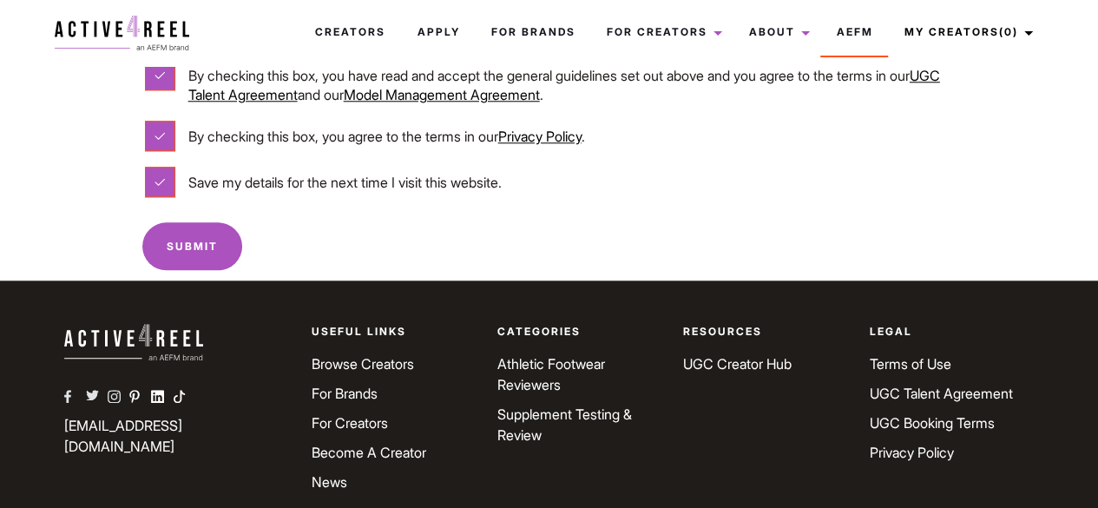
click at [203, 237] on input "Submit" at bounding box center [192, 246] width 100 height 48
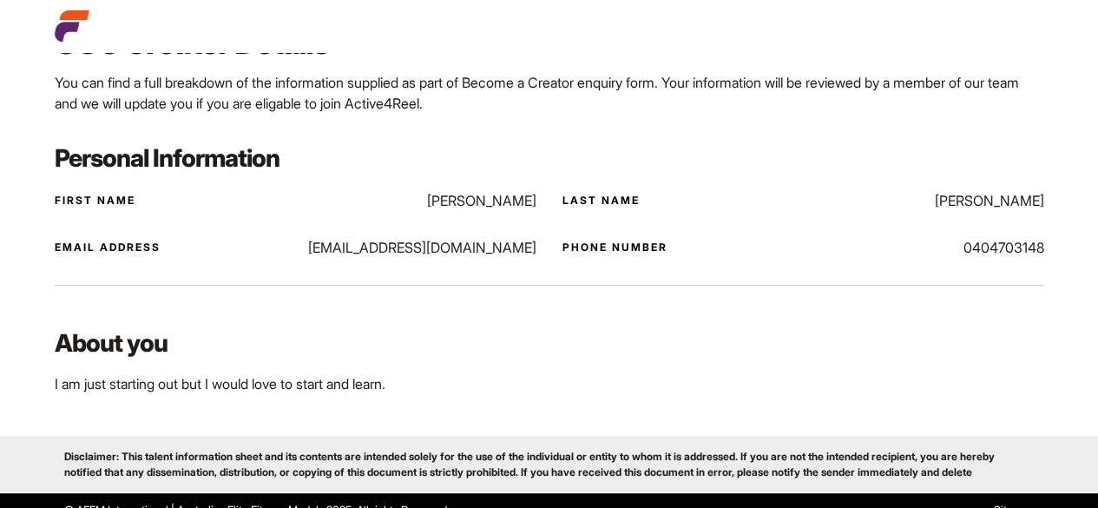
scroll to position [198, 0]
